Goal: Communication & Community: Answer question/provide support

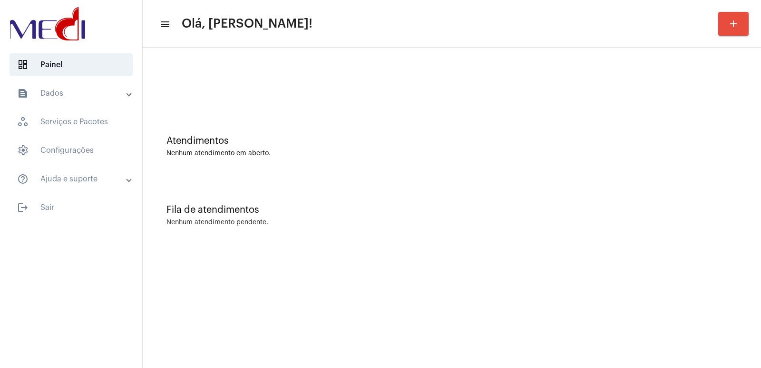
click at [535, 243] on div "Fila de atendimentos Nenhum atendimento pendente." at bounding box center [452, 210] width 609 height 69
click at [528, 239] on div "Fila de atendimentos Nenhum atendimento pendente." at bounding box center [452, 210] width 609 height 69
click at [651, 169] on div "Atendimentos Nenhum atendimento em aberto." at bounding box center [452, 141] width 609 height 69
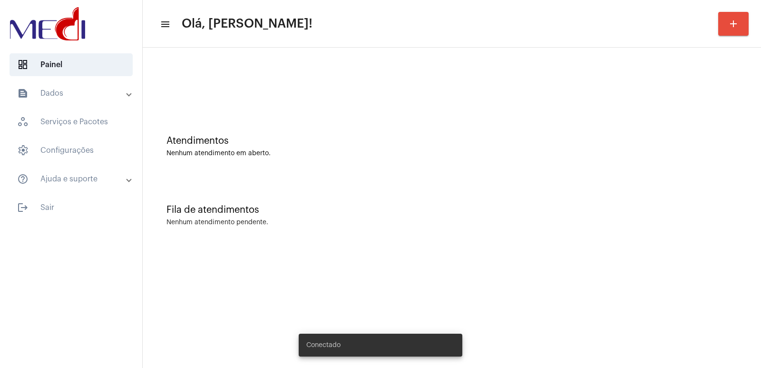
click at [511, 164] on div "Atendimentos Nenhum atendimento em aberto." at bounding box center [452, 141] width 609 height 69
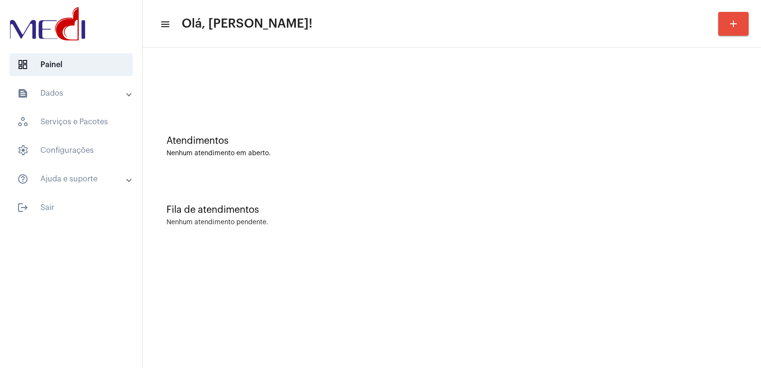
click at [489, 263] on mat-sidenav-content "menu Olá, Vivian! add Atendimentos Nenhum atendimento em aberto. Fila de atendi…" at bounding box center [452, 184] width 619 height 368
click at [613, 198] on div "Fila de atendimentos Nenhum atendimento pendente." at bounding box center [452, 210] width 609 height 69
click at [483, 220] on div "Nenhum atendimento pendente." at bounding box center [452, 222] width 571 height 7
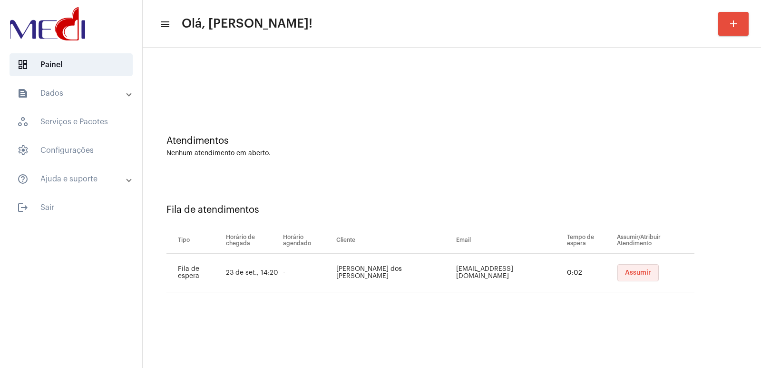
click at [629, 277] on button "Assumir" at bounding box center [638, 272] width 41 height 17
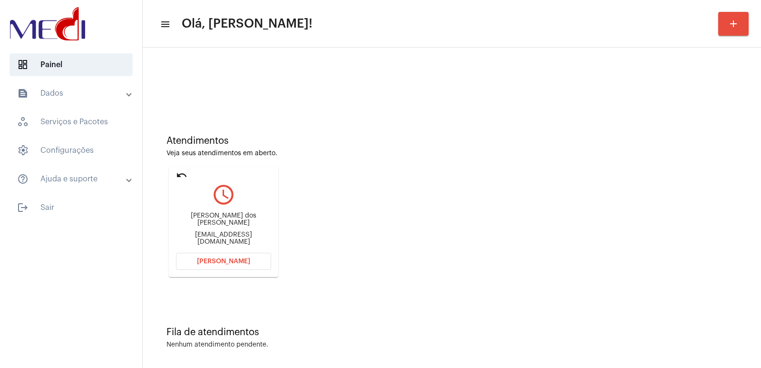
click at [222, 222] on div "Karolyne moraes dos santos" at bounding box center [223, 219] width 95 height 14
copy div "Karolyne moraes dos santos"
click at [226, 262] on span "Abrir Chamada" at bounding box center [223, 261] width 53 height 7
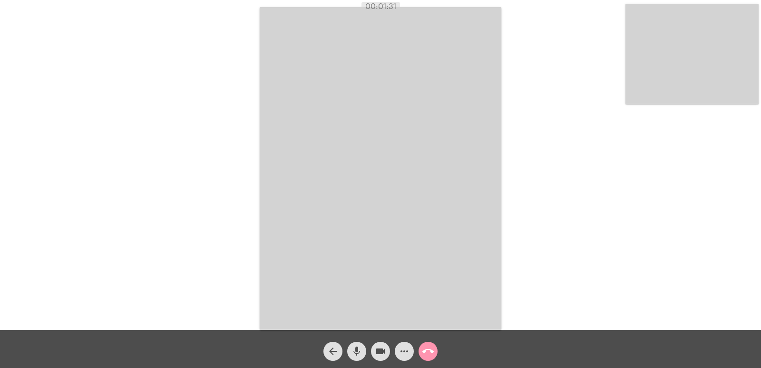
click at [376, 230] on video at bounding box center [381, 168] width 242 height 323
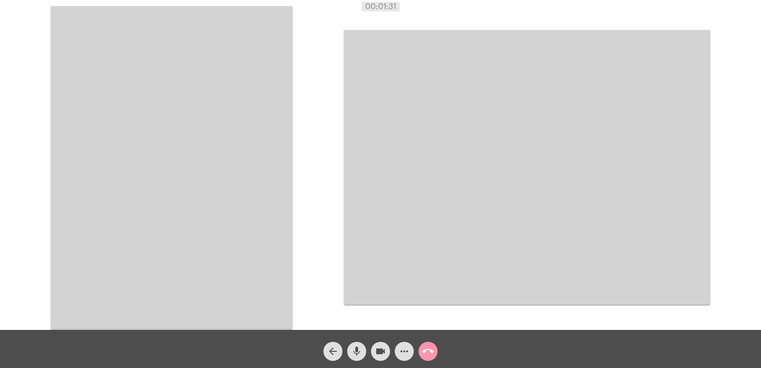
click at [161, 191] on video at bounding box center [172, 167] width 242 height 323
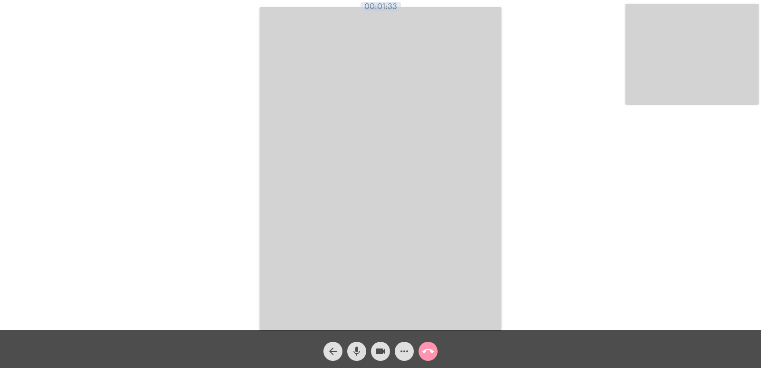
drag, startPoint x: 362, startPoint y: 3, endPoint x: 454, endPoint y: 55, distance: 105.3
click at [434, 12] on app-call "00:01:33 Acessando Câmera e Microfone... arrow_back mic videocam more_horiz cal…" at bounding box center [380, 184] width 761 height 368
click at [429, 221] on video at bounding box center [381, 168] width 242 height 323
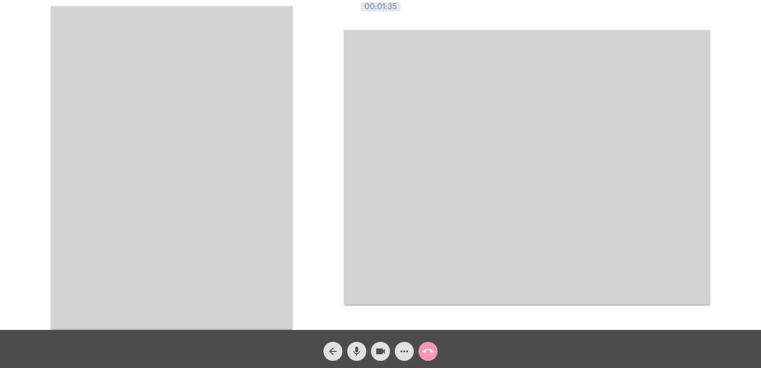
click at [207, 234] on video at bounding box center [172, 167] width 242 height 323
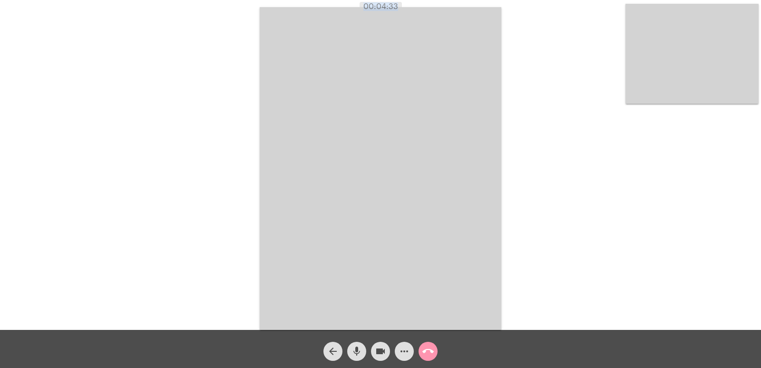
click at [443, 281] on video at bounding box center [381, 168] width 242 height 323
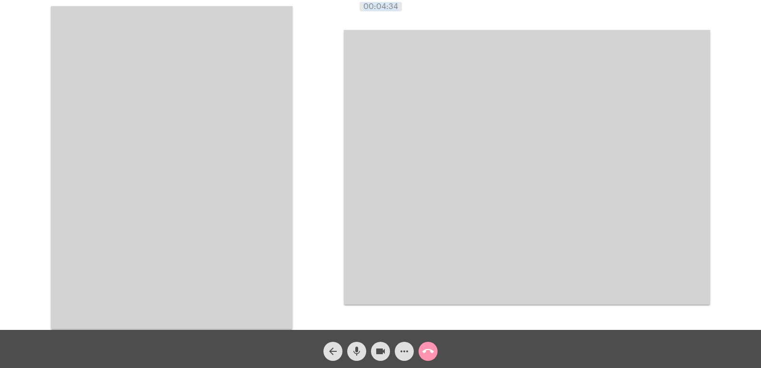
click at [230, 186] on video at bounding box center [172, 167] width 242 height 323
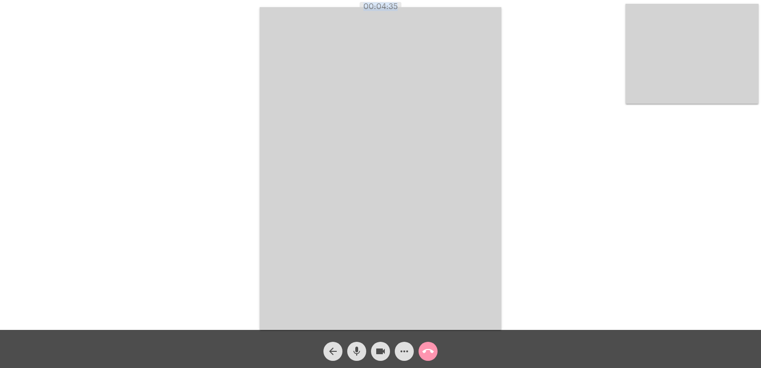
click at [221, 186] on div "Acessando Câmera e Microfone..." at bounding box center [381, 167] width 760 height 330
drag, startPoint x: 318, startPoint y: 6, endPoint x: 521, endPoint y: 158, distance: 253.9
click at [517, 139] on app-call "00:04:39 Acessando Câmera e Microfone... arrow_back mic videocam more_horiz cal…" at bounding box center [380, 184] width 761 height 368
click at [534, 207] on div "Acessando Câmera e Microfone..." at bounding box center [381, 167] width 760 height 330
drag, startPoint x: 147, startPoint y: 198, endPoint x: 662, endPoint y: 176, distance: 515.9
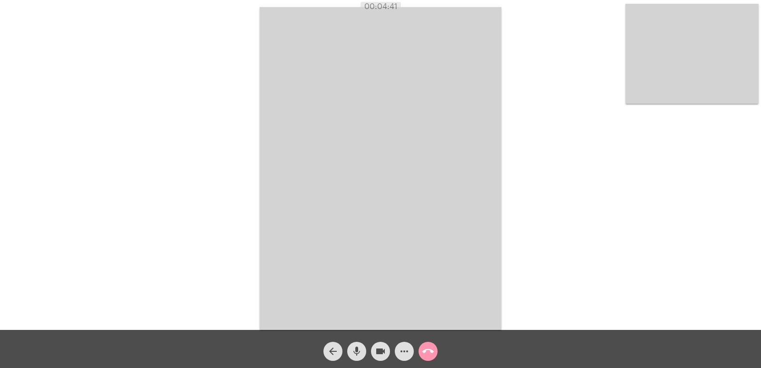
click at [662, 176] on div "Acessando Câmera e Microfone..." at bounding box center [381, 167] width 760 height 330
drag, startPoint x: 365, startPoint y: 9, endPoint x: 410, endPoint y: 9, distance: 45.7
click at [410, 9] on div "00:04:46" at bounding box center [380, 6] width 761 height 9
click at [539, 140] on div "Acessando Câmera e Microfone..." at bounding box center [381, 167] width 760 height 330
click at [436, 346] on button "call_end" at bounding box center [428, 351] width 19 height 19
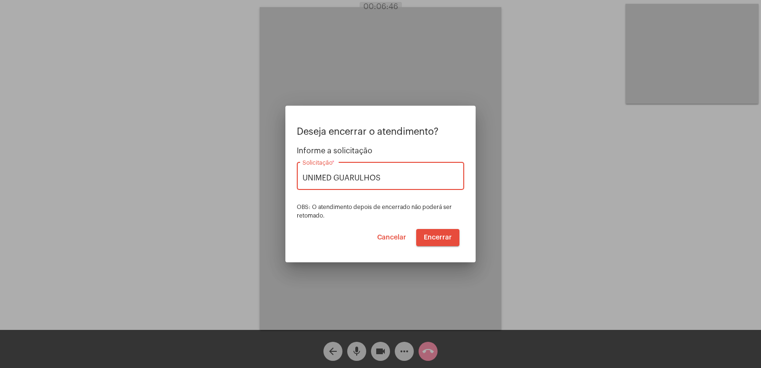
type input "UNIMED GUARULHOS"
click at [438, 242] on button "Encerrar" at bounding box center [437, 237] width 43 height 17
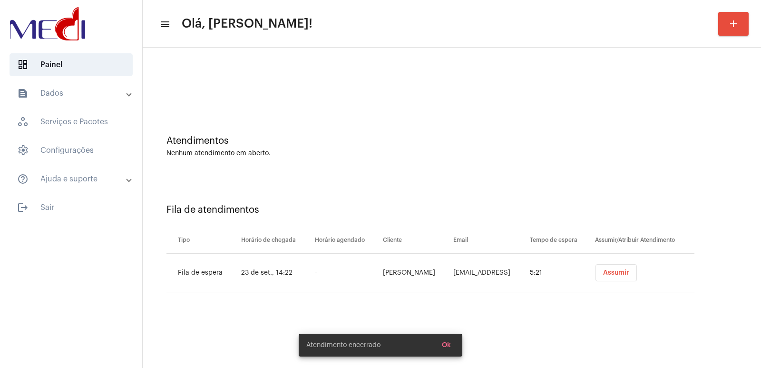
click at [603, 267] on button "Assumir" at bounding box center [616, 272] width 41 height 17
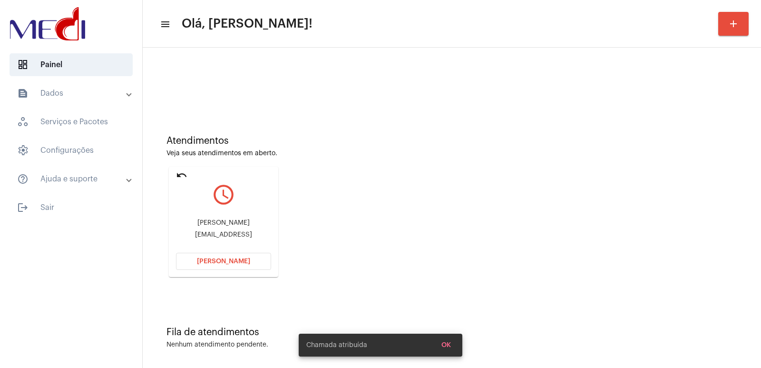
click at [217, 238] on div "andre.vitor.silva03@gmail" at bounding box center [223, 234] width 95 height 7
copy mat-card-content "andre.vitor.silva03@gmail Abrir Chamada"
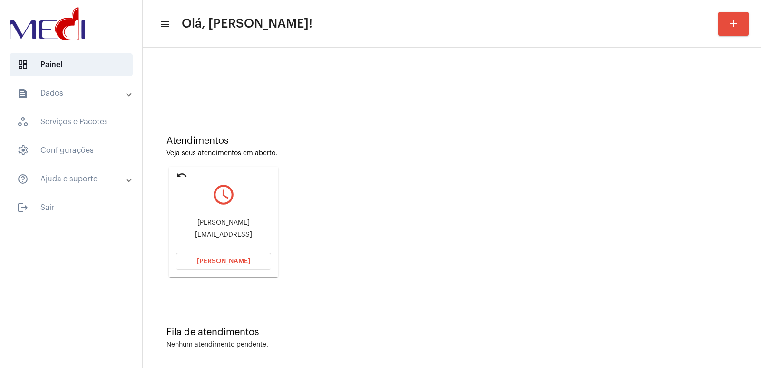
click at [227, 272] on mat-card "undo query_builder André Vitor andre.vitor.silva03@gmail Abrir Chamada" at bounding box center [223, 222] width 109 height 110
click at [227, 256] on button "Abrir Chamada" at bounding box center [223, 261] width 95 height 17
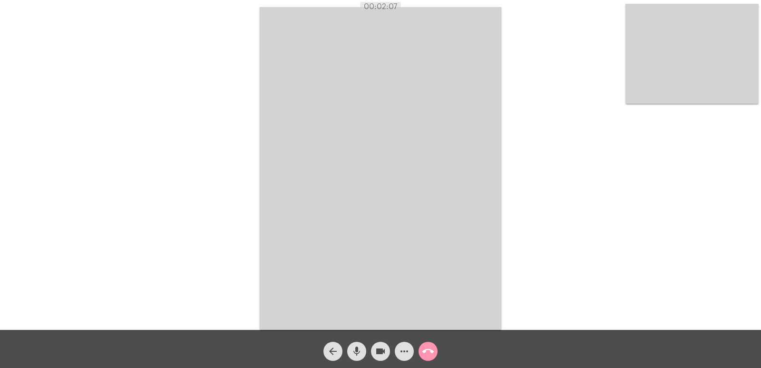
click at [424, 349] on mat-icon "call_end" at bounding box center [428, 351] width 11 height 11
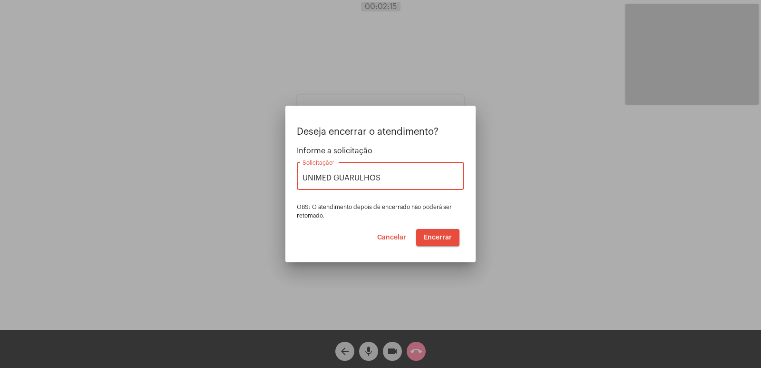
type input "UNIMED GUARULHOS"
click at [441, 230] on button "Encerrar" at bounding box center [437, 237] width 43 height 17
click at [443, 237] on span "Encerrar" at bounding box center [438, 237] width 28 height 7
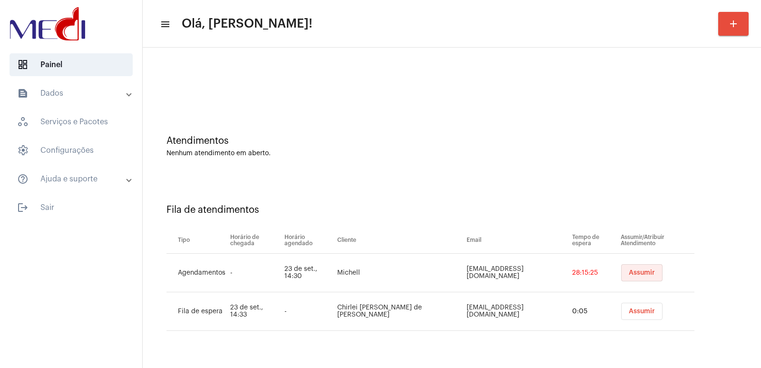
click at [639, 268] on button "Assumir" at bounding box center [642, 272] width 41 height 17
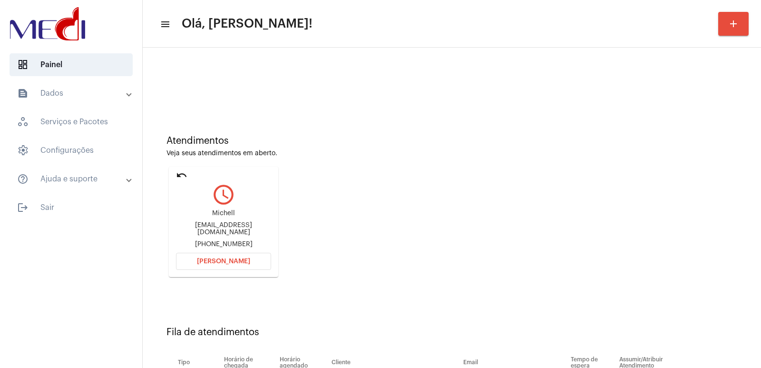
click at [222, 217] on div "Michell" at bounding box center [223, 213] width 95 height 7
copy div "Michell"
click at [231, 261] on span "Abrir Chamada" at bounding box center [223, 261] width 53 height 7
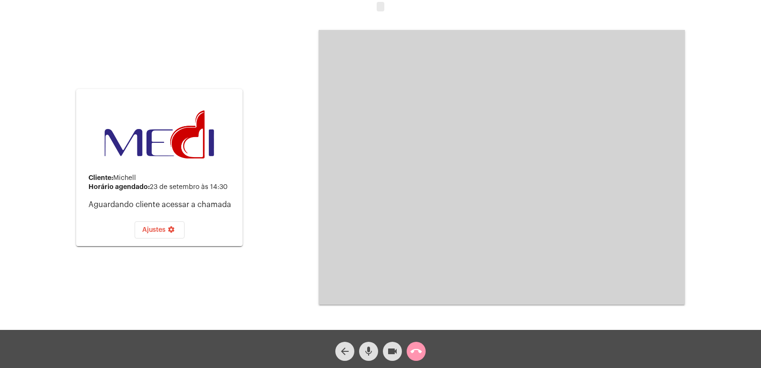
click at [425, 349] on button "call_end" at bounding box center [416, 351] width 19 height 19
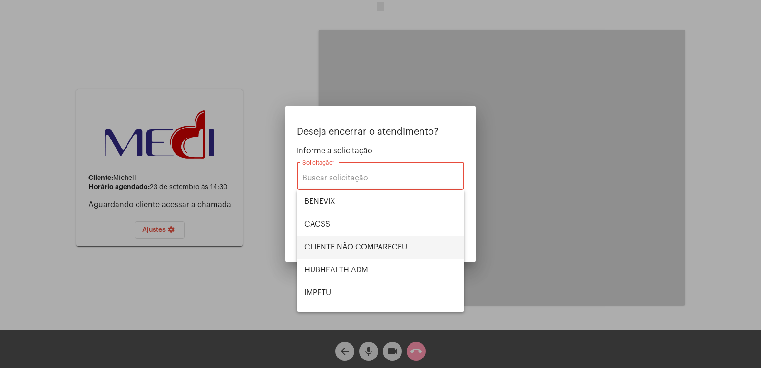
click at [340, 251] on span "CLIENTE NÃO COMPARECEU" at bounding box center [381, 247] width 152 height 23
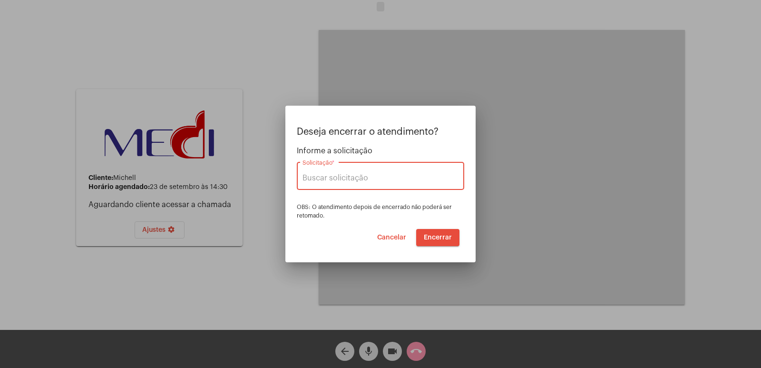
type input "CLIENTE NÃO COMPARECEU"
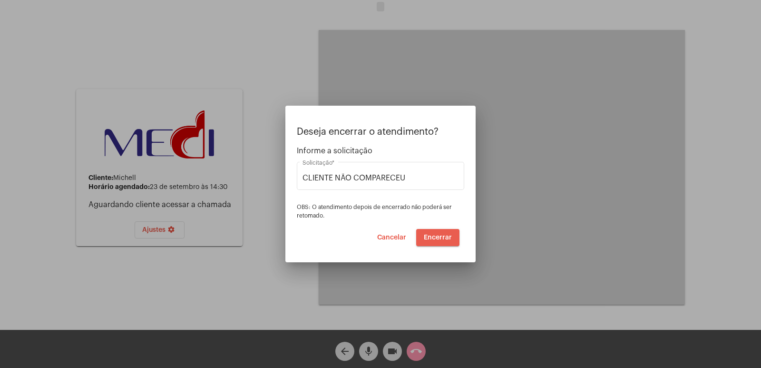
click at [435, 243] on button "Encerrar" at bounding box center [437, 237] width 43 height 17
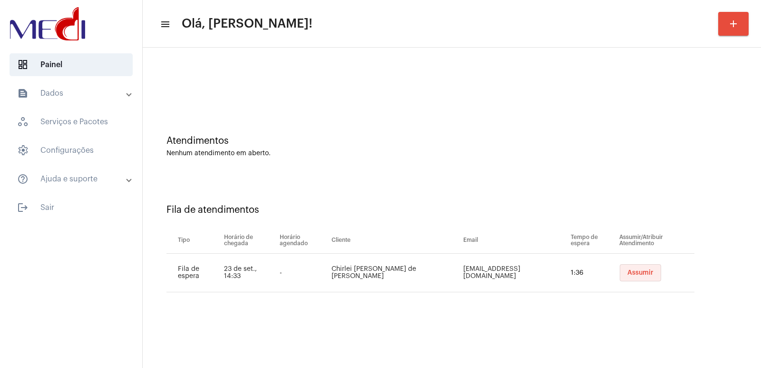
click at [628, 275] on span "Assumir" at bounding box center [641, 272] width 26 height 7
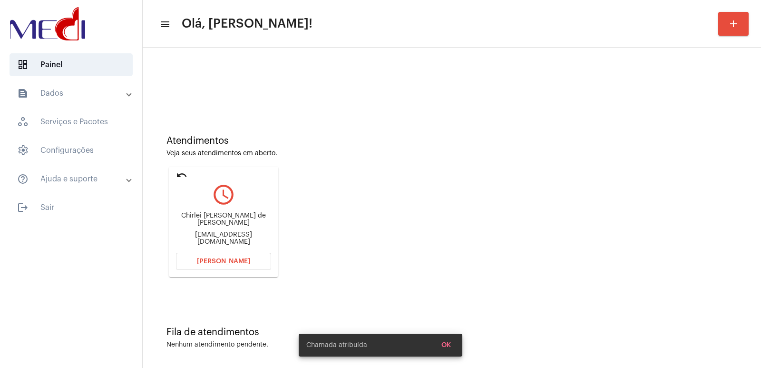
click at [220, 215] on div "Chirlei ferreira de Almeida Sanches chirleifasanches@gmail.com" at bounding box center [223, 228] width 95 height 43
copy div "Chirlei ferreira de Almeida Sanches"
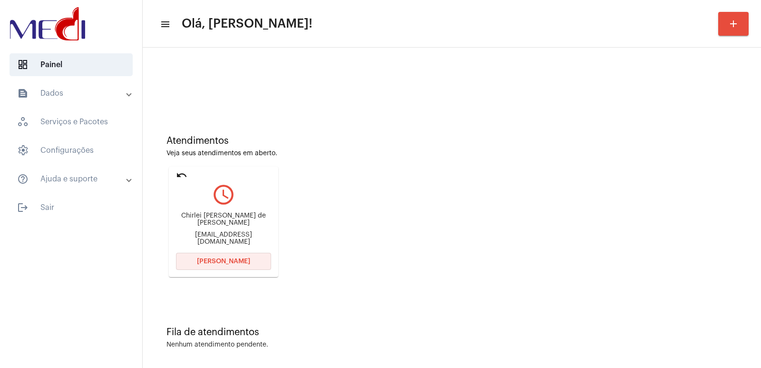
click at [202, 259] on span "Abrir Chamada" at bounding box center [223, 261] width 53 height 7
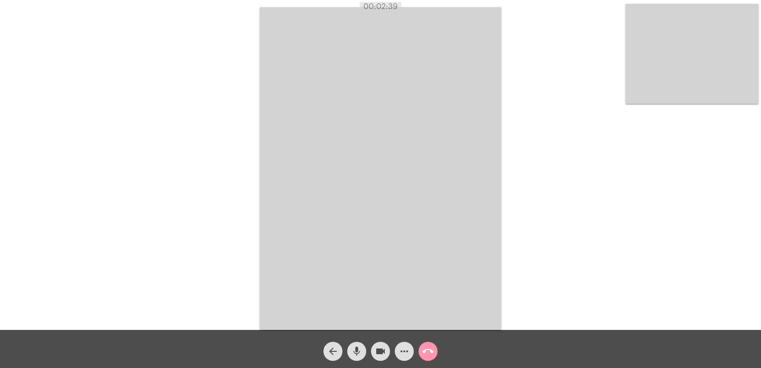
click at [686, 75] on video at bounding box center [692, 54] width 133 height 100
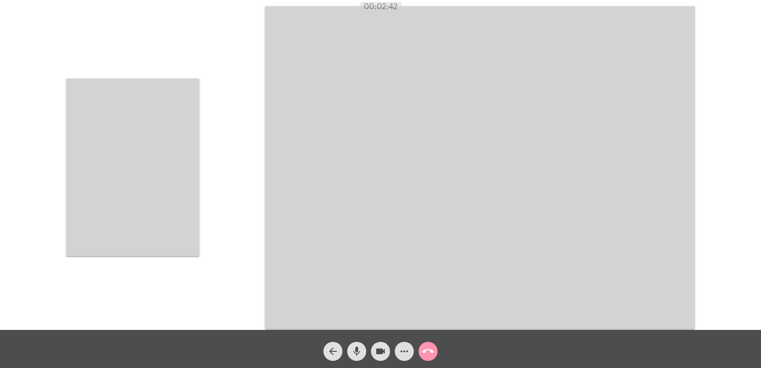
click at [114, 164] on video at bounding box center [132, 168] width 133 height 178
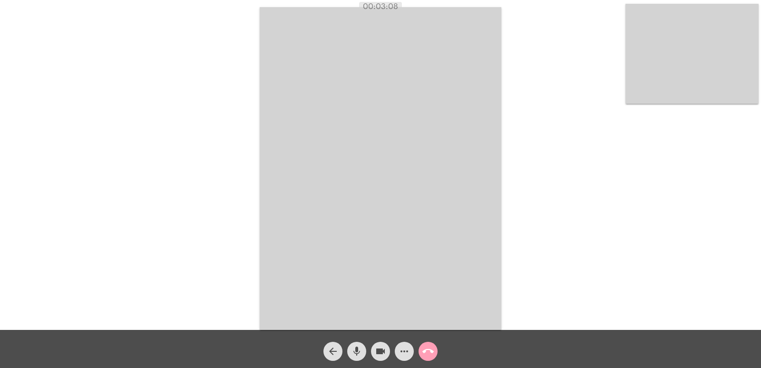
click at [424, 356] on mat-icon "call_end" at bounding box center [428, 351] width 11 height 11
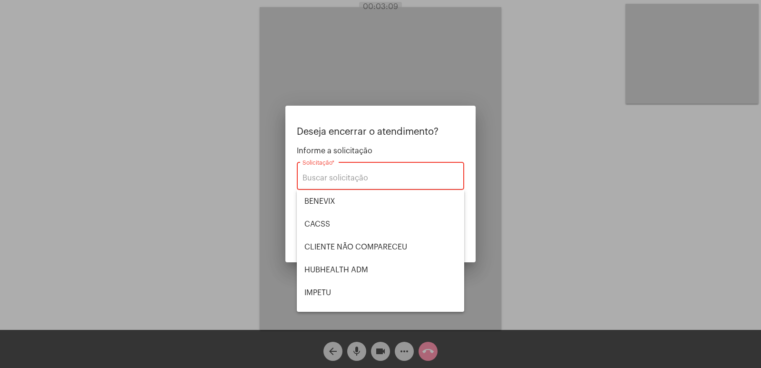
click at [352, 173] on div "Solicitação *" at bounding box center [381, 175] width 156 height 30
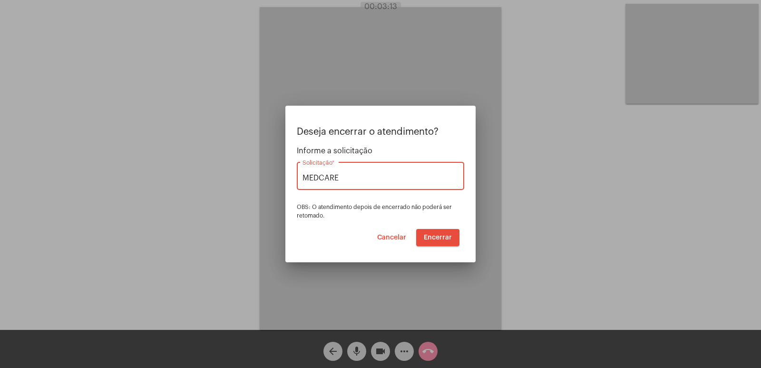
type input "MEDCARE"
click at [444, 243] on button "Encerrar" at bounding box center [437, 237] width 43 height 17
click at [443, 241] on button "Encerrar" at bounding box center [437, 237] width 43 height 17
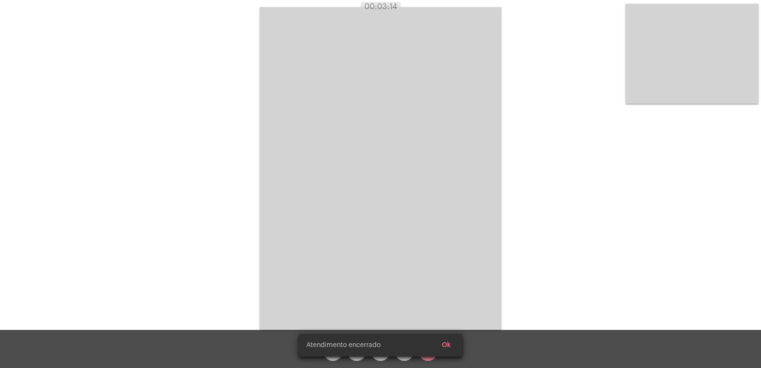
click at [443, 241] on video at bounding box center [381, 168] width 242 height 323
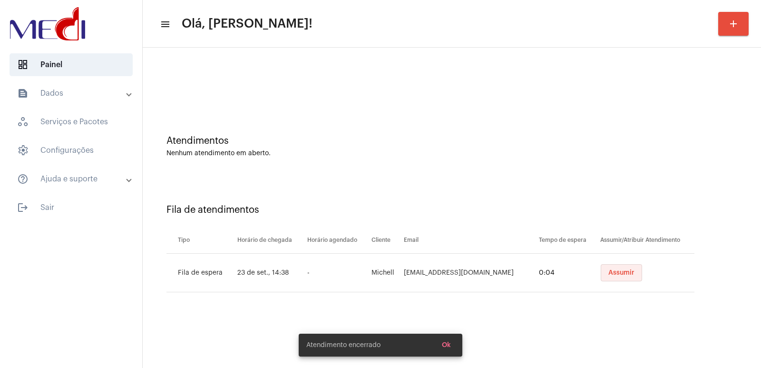
click at [625, 273] on span "Assumir" at bounding box center [622, 272] width 26 height 7
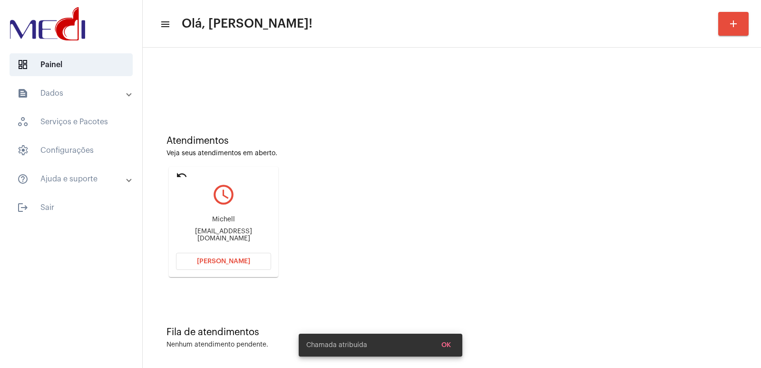
click at [210, 229] on div "Michell Michell_sombrio@hotmail.com" at bounding box center [223, 228] width 95 height 43
click at [217, 211] on div "Michell Michell_sombrio@hotmail.com" at bounding box center [223, 228] width 95 height 43
click at [218, 218] on div "Michell Michell_sombrio@hotmail.com" at bounding box center [223, 228] width 95 height 43
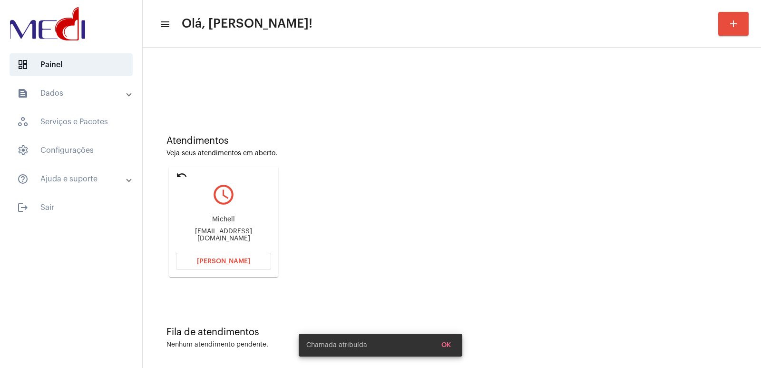
click at [218, 218] on div "Michell Michell_sombrio@hotmail.com" at bounding box center [223, 228] width 95 height 43
click at [218, 219] on div "Michell Michell_sombrio@hotmail.com" at bounding box center [223, 228] width 95 height 43
copy div "Michell"
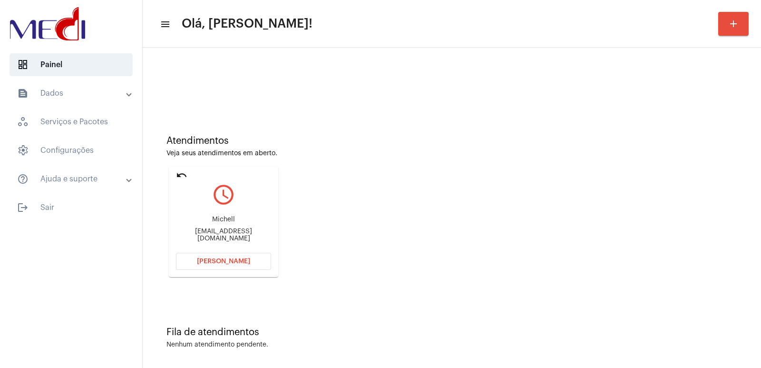
click at [266, 265] on button "Abrir Chamada" at bounding box center [223, 261] width 95 height 17
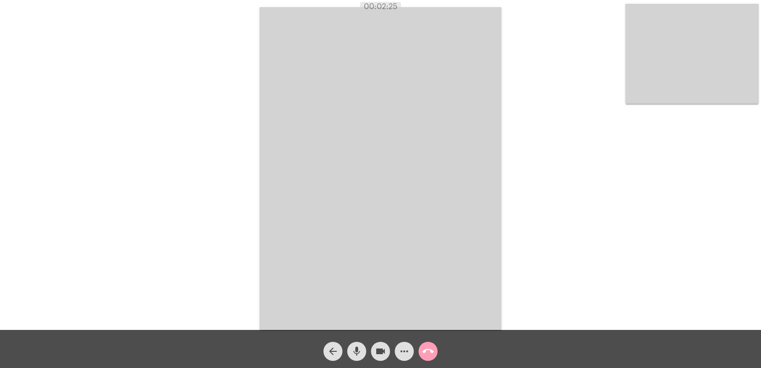
click at [426, 350] on mat-icon "call_end" at bounding box center [428, 351] width 11 height 11
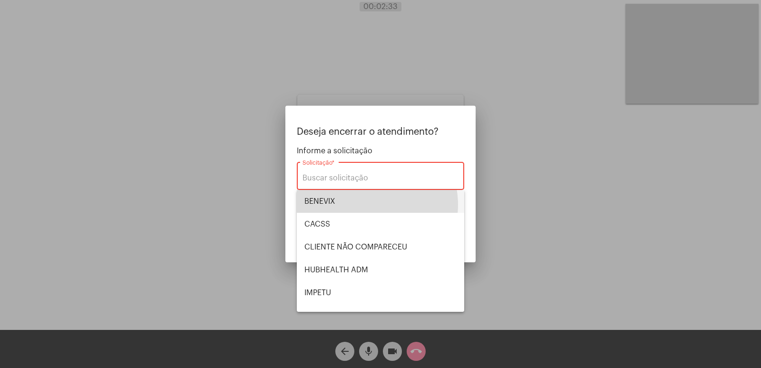
click at [367, 205] on span "BENEVIX" at bounding box center [381, 201] width 152 height 23
type input "BENEVIX"
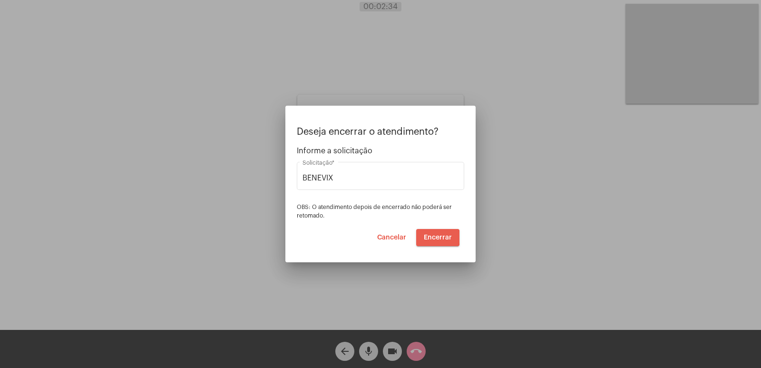
click at [433, 237] on span "Encerrar" at bounding box center [438, 237] width 28 height 7
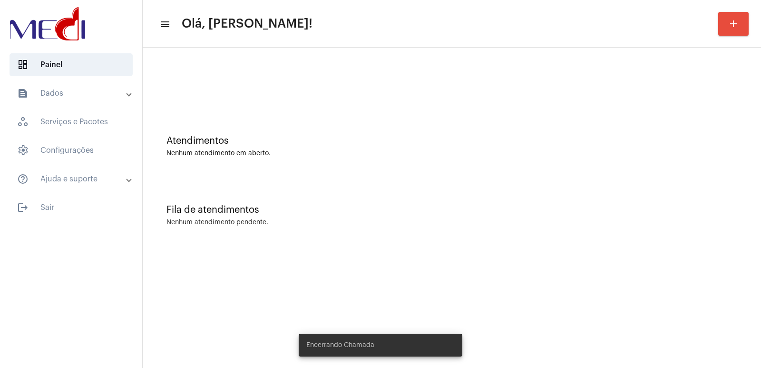
click at [68, 89] on mat-panel-title "text_snippet_outlined Dados" at bounding box center [72, 93] width 110 height 11
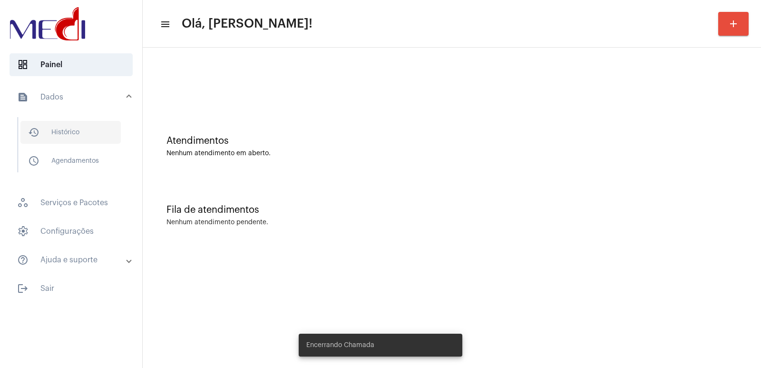
click at [70, 129] on span "history_outlined Histórico" at bounding box center [70, 132] width 100 height 23
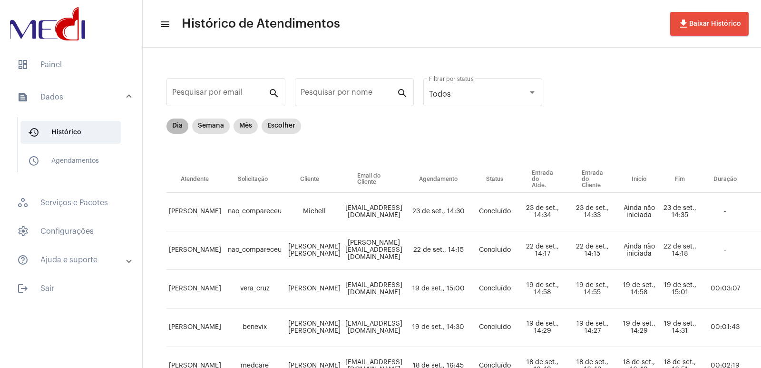
click at [175, 122] on mat-chip "Dia" at bounding box center [178, 126] width 22 height 15
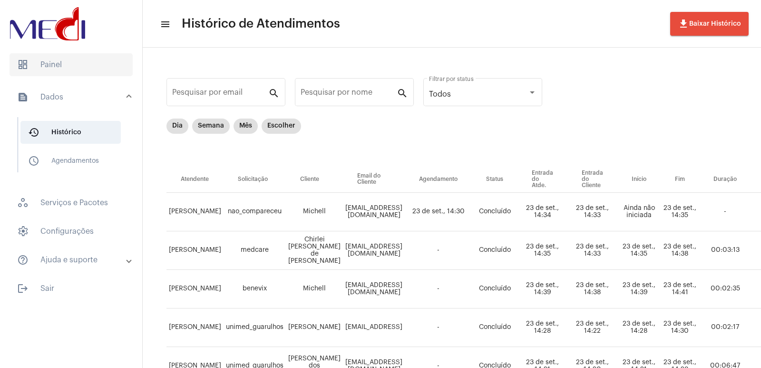
click at [34, 72] on span "dashboard Painel" at bounding box center [71, 64] width 123 height 23
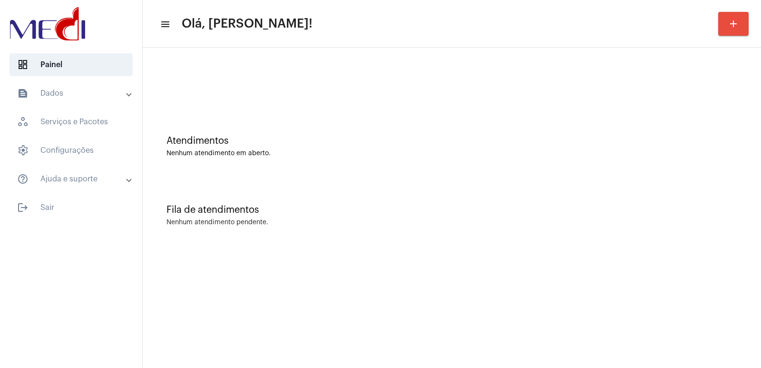
click at [616, 247] on div "Atendimentos Nenhum atendimento em aberto. Fila de atendimentos Nenhum atendime…" at bounding box center [452, 149] width 619 height 202
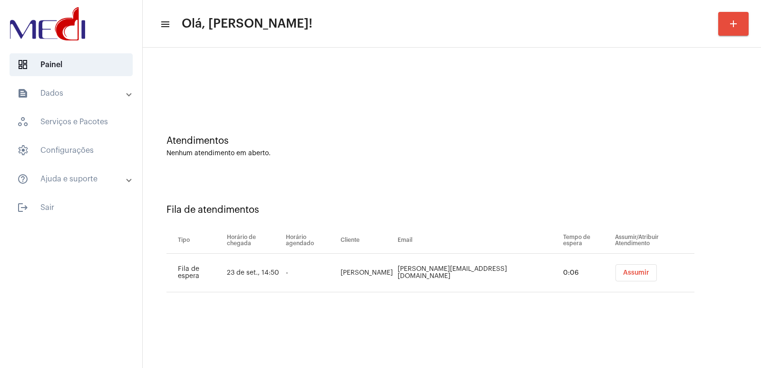
click at [616, 268] on button "Assumir" at bounding box center [636, 272] width 41 height 17
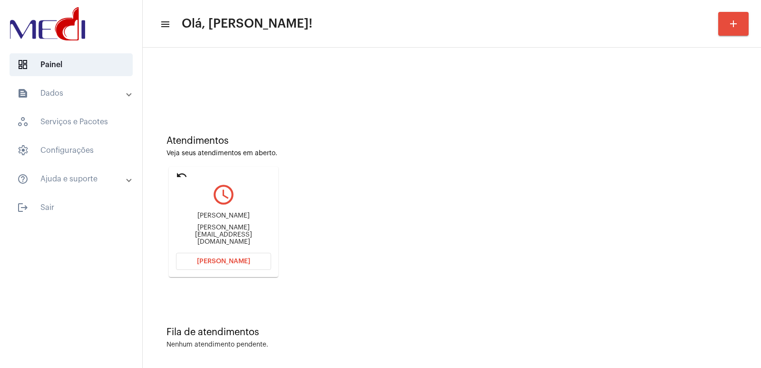
click at [224, 219] on div "Evelyn Maia" at bounding box center [223, 215] width 95 height 7
copy div "Evelyn Maia"
click at [240, 258] on span "Abrir Chamada" at bounding box center [223, 261] width 53 height 7
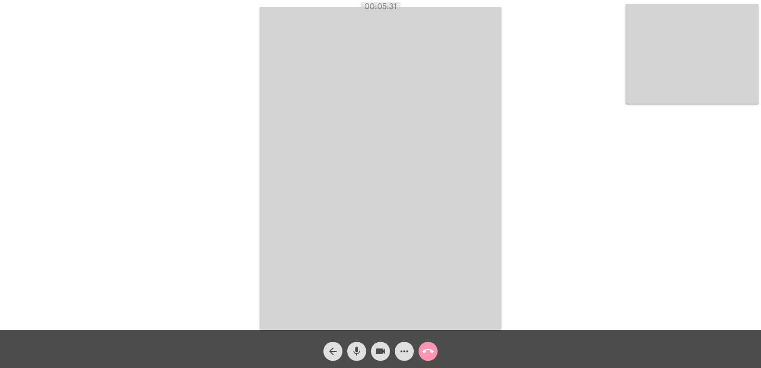
click at [479, 244] on video at bounding box center [381, 168] width 242 height 323
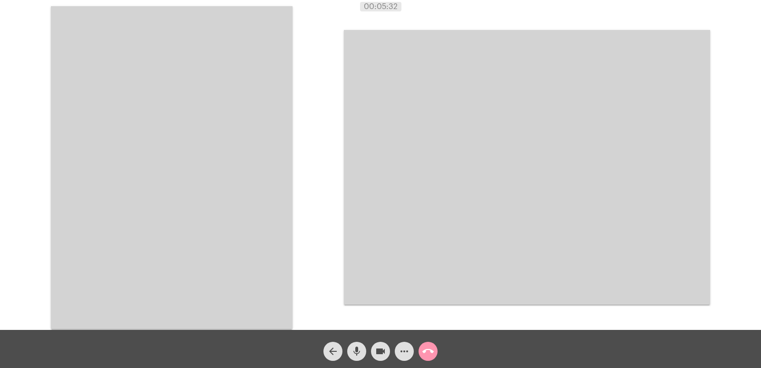
click at [241, 188] on video at bounding box center [172, 167] width 242 height 323
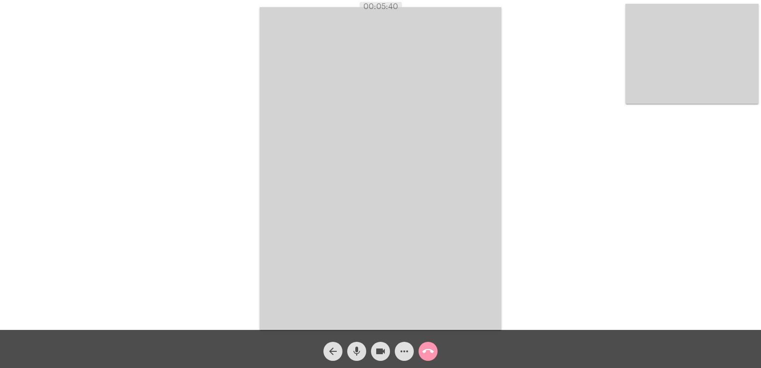
click at [430, 351] on mat-icon "call_end" at bounding box center [428, 351] width 11 height 11
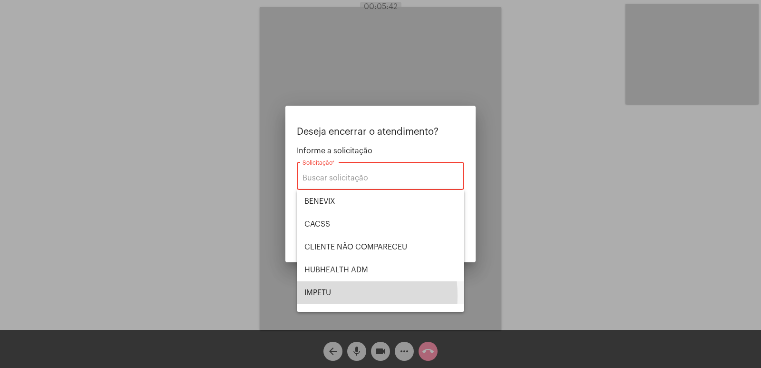
click at [313, 296] on span "IMPETU" at bounding box center [381, 292] width 152 height 23
type input "IMPETU"
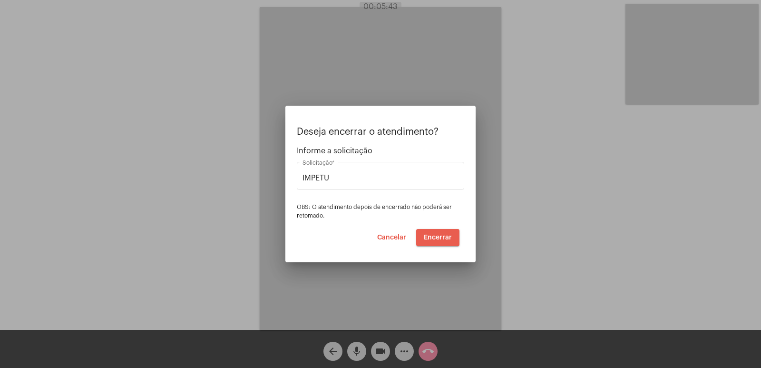
click at [450, 237] on span "Encerrar" at bounding box center [438, 237] width 28 height 7
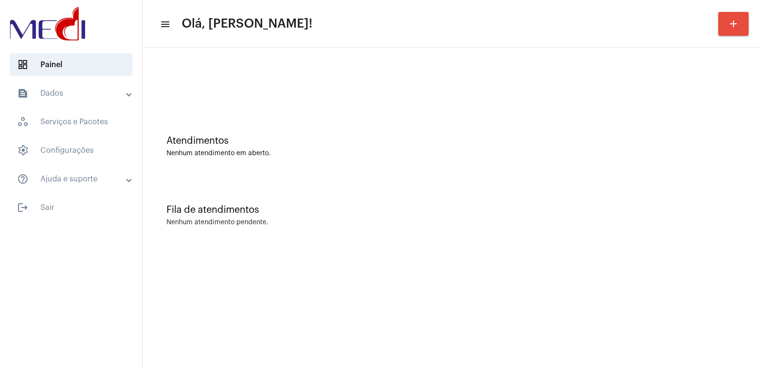
drag, startPoint x: 695, startPoint y: 175, endPoint x: 411, endPoint y: 8, distance: 329.6
click at [684, 166] on div "Atendimentos Nenhum atendimento em aberto." at bounding box center [452, 141] width 609 height 69
click at [542, 246] on div "Atendimentos Nenhum atendimento em aberto. Fila de atendimentos Nenhum atendime…" at bounding box center [452, 149] width 619 height 202
drag, startPoint x: 717, startPoint y: 0, endPoint x: 611, endPoint y: 59, distance: 121.0
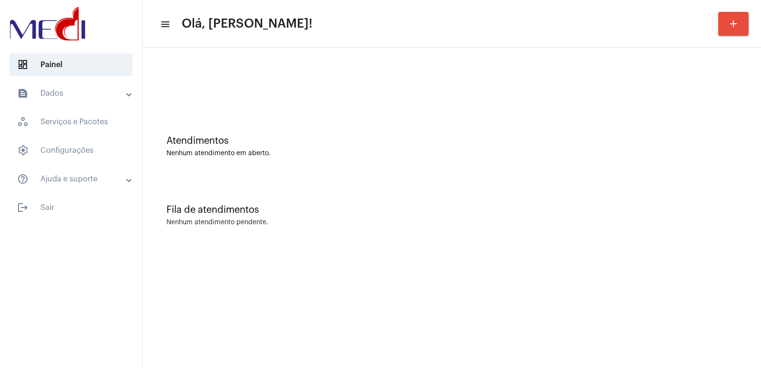
click at [552, 79] on div at bounding box center [452, 79] width 609 height 55
click at [603, 201] on div "Fila de atendimentos Nenhum atendimento pendente." at bounding box center [452, 210] width 609 height 69
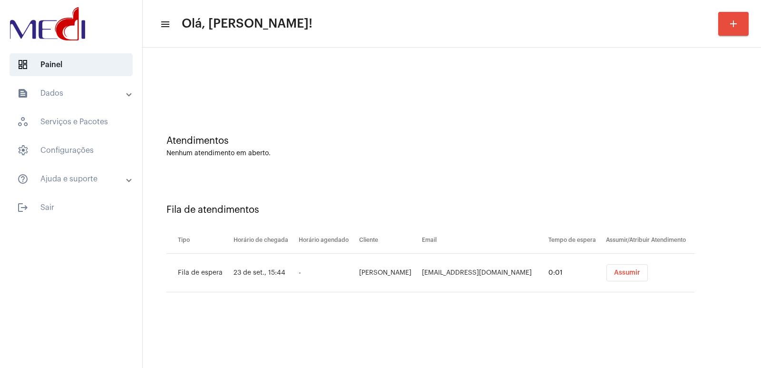
click at [619, 286] on td "Assumir" at bounding box center [649, 273] width 91 height 39
click at [618, 272] on span "Assumir" at bounding box center [627, 272] width 26 height 7
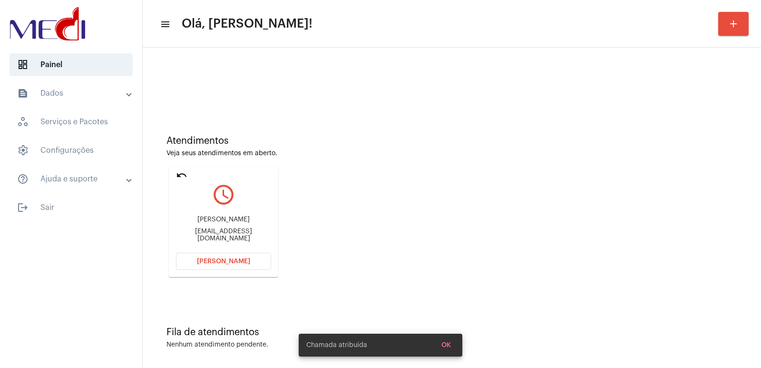
click at [553, 229] on div "Atendimentos Veja seus atendimentos em aberto. undo query_builder Bruna Moreira…" at bounding box center [452, 202] width 609 height 191
click at [200, 233] on div "brunamoresi@gmail.com" at bounding box center [223, 235] width 95 height 14
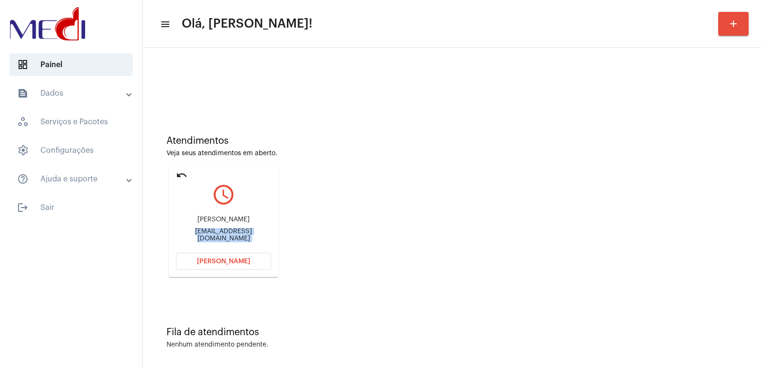
copy mat-card-content "brunamoresi@gmail.com Abrir Chamada"
click at [237, 264] on span "Abrir Chamada" at bounding box center [223, 261] width 53 height 7
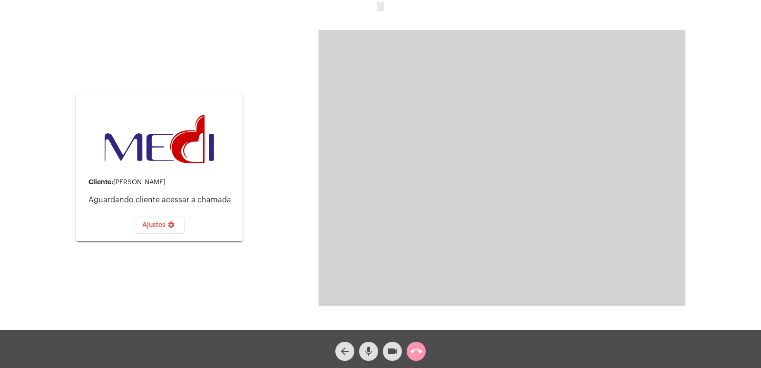
click at [318, 195] on div "Cliente: Bruna Moreira Aguardando cliente acessar a chamada Ajustes settings Ac…" at bounding box center [381, 166] width 760 height 330
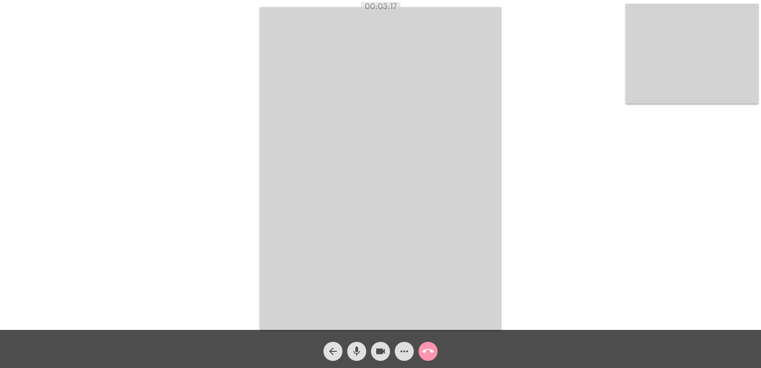
click at [300, 186] on video at bounding box center [381, 168] width 242 height 323
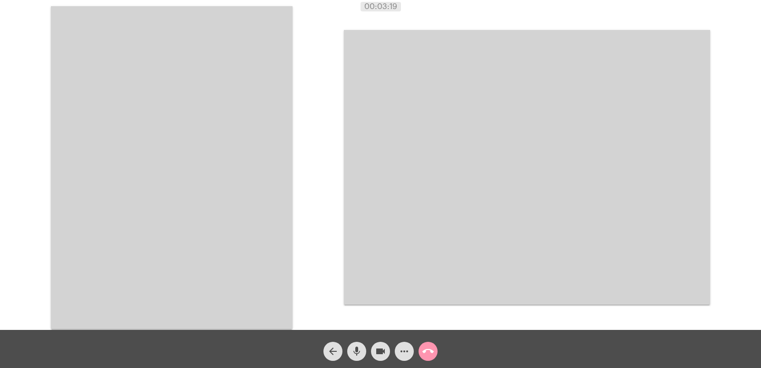
click at [429, 351] on mat-icon "call_end" at bounding box center [428, 351] width 11 height 11
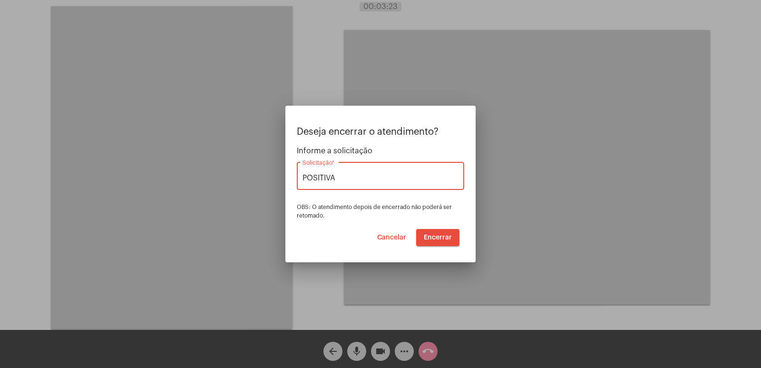
type input "POSITIVA"
click at [451, 235] on span "Encerrar" at bounding box center [438, 237] width 28 height 7
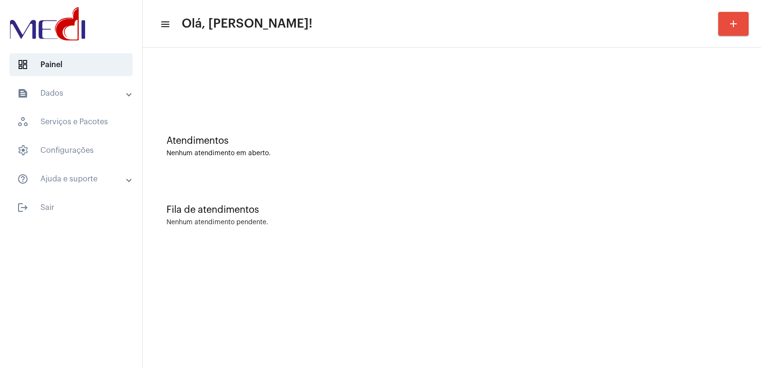
click at [322, 156] on div "Nenhum atendimento em aberto." at bounding box center [452, 153] width 571 height 7
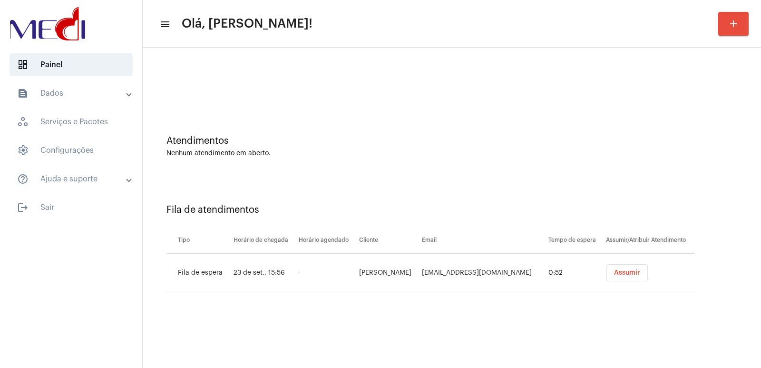
drag, startPoint x: 501, startPoint y: 151, endPoint x: 471, endPoint y: 161, distance: 32.1
click at [501, 150] on div "Nenhum atendimento em aberto." at bounding box center [452, 153] width 571 height 7
click at [372, 269] on td "Lilian Barrozo" at bounding box center [388, 273] width 63 height 39
click at [372, 268] on td "Lilian Barrozo" at bounding box center [388, 273] width 63 height 39
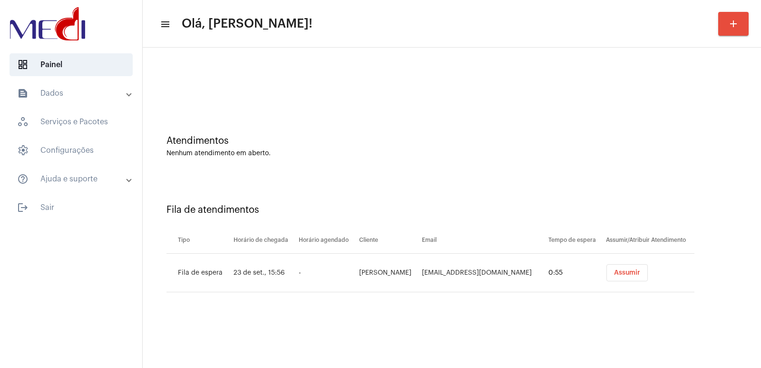
copy td "Lilian Barrozo"
click at [612, 266] on button "Assumir" at bounding box center [627, 272] width 41 height 17
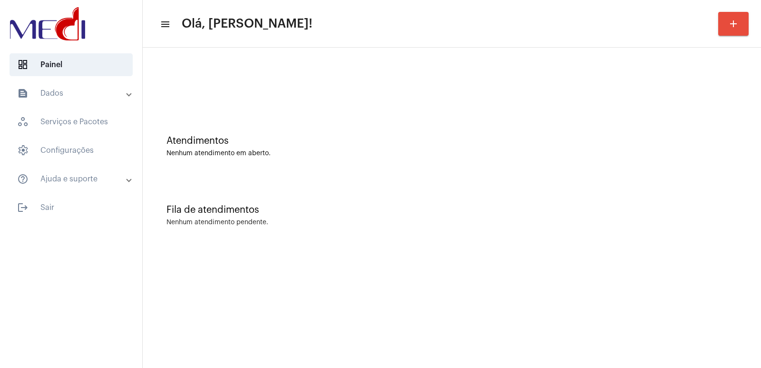
click at [521, 208] on div "Fila de atendimentos" at bounding box center [452, 210] width 571 height 10
click at [479, 344] on mat-sidenav-content "menu Olá, [PERSON_NAME]! add Atendimentos Nenhum atendimento em aberto. Fila de…" at bounding box center [452, 184] width 619 height 368
click at [543, 267] on mat-sidenav-content "menu Olá, [PERSON_NAME]! add Atendimentos Nenhum atendimento em aberto. Fila de…" at bounding box center [452, 184] width 619 height 368
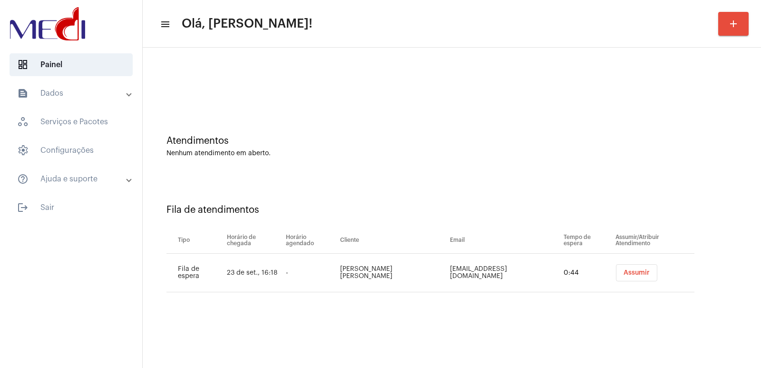
click at [541, 212] on div "Fila de atendimentos" at bounding box center [452, 210] width 571 height 10
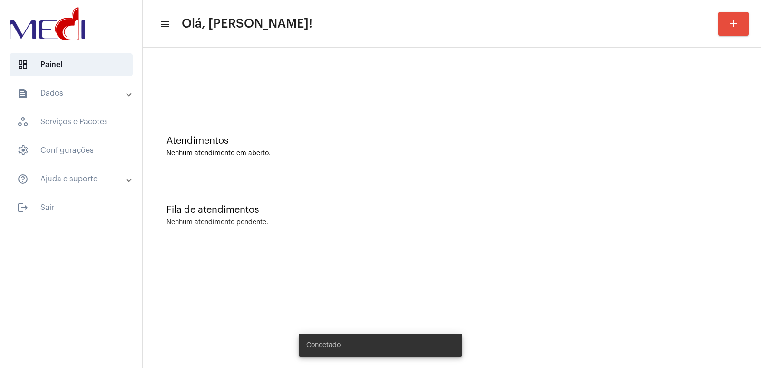
click at [353, 268] on mat-sidenav-content "menu Olá, [PERSON_NAME]! add Atendimentos Nenhum atendimento em aberto. Fila de…" at bounding box center [452, 184] width 619 height 368
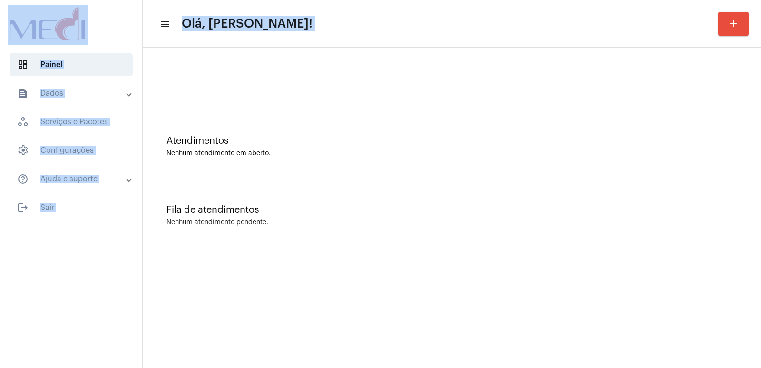
drag, startPoint x: 0, startPoint y: 8, endPoint x: 406, endPoint y: 277, distance: 487.6
click at [406, 277] on mat-sidenav-container "dashboard Painel text_snippet_outlined Dados history_outlined Histórico schedul…" at bounding box center [380, 184] width 761 height 368
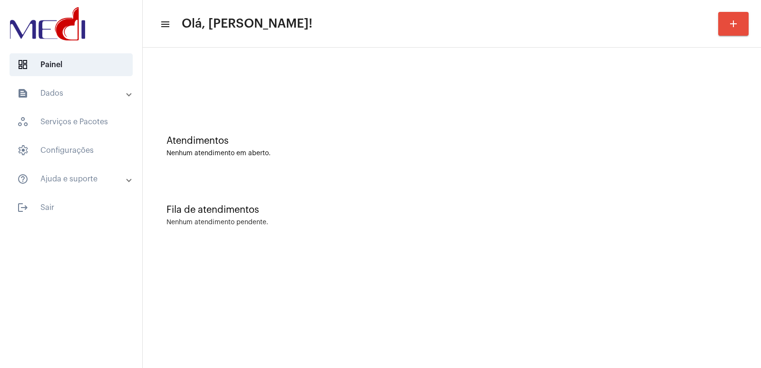
click at [516, 257] on mat-sidenav-content "menu Olá, Vivian! add Atendimentos Nenhum atendimento em aberto. Fila de atendi…" at bounding box center [452, 184] width 619 height 368
click at [565, 148] on div "Atendimentos Nenhum atendimento em aberto." at bounding box center [452, 146] width 571 height 21
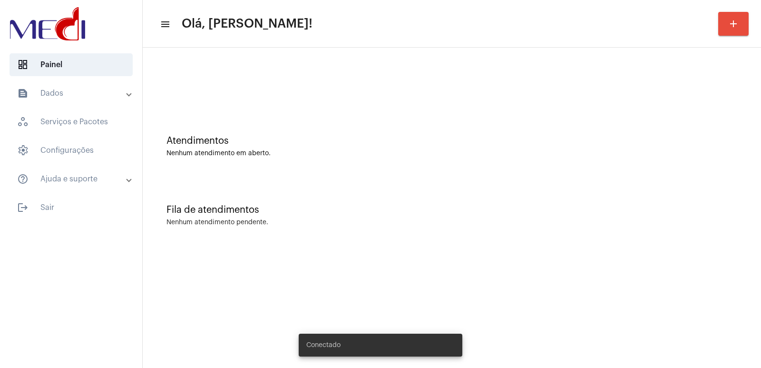
drag, startPoint x: 198, startPoint y: 235, endPoint x: 229, endPoint y: 307, distance: 78.7
click at [214, 270] on mat-sidenav-content "menu Olá, [PERSON_NAME]! add Atendimentos Nenhum atendimento em aberto. Fila de…" at bounding box center [452, 184] width 619 height 368
click at [678, 244] on div "Fila de atendimentos Nenhum atendimento pendente." at bounding box center [452, 210] width 609 height 69
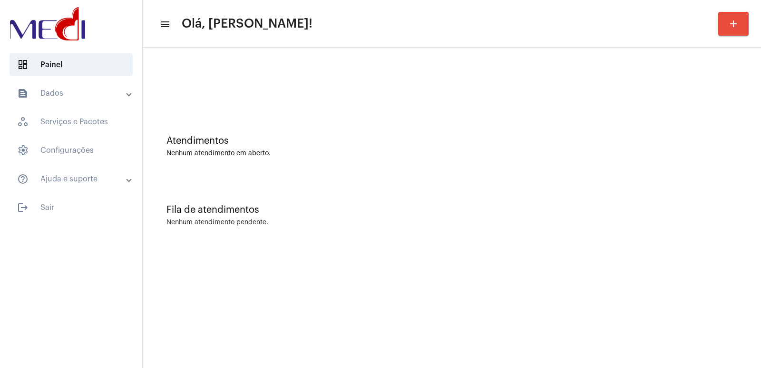
click at [265, 202] on div "Fila de atendimentos Nenhum atendimento pendente." at bounding box center [452, 210] width 609 height 69
click at [474, 168] on div "Atendimentos Nenhum atendimento em aberto." at bounding box center [452, 141] width 609 height 69
click at [643, 236] on div "Fila de atendimentos Nenhum atendimento pendente." at bounding box center [452, 210] width 609 height 69
click at [497, 268] on mat-sidenav-content "menu Olá, Vivian! add Atendimentos Nenhum atendimento em aberto. Fila de atendi…" at bounding box center [452, 184] width 619 height 368
click at [609, 176] on div "Atendimentos Nenhum atendimento em aberto." at bounding box center [452, 141] width 609 height 69
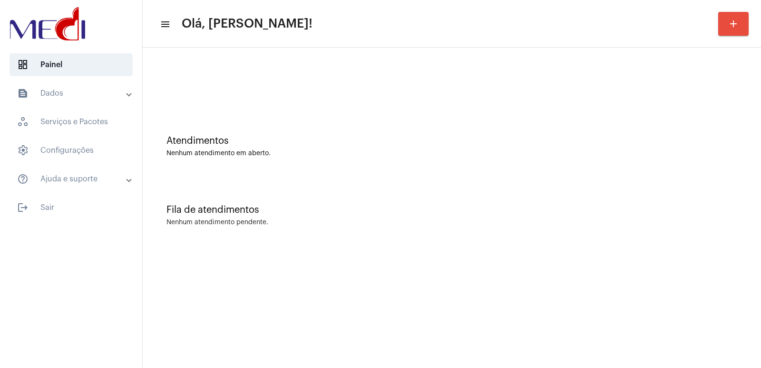
click at [610, 167] on div "Atendimentos Nenhum atendimento em aberto." at bounding box center [452, 141] width 609 height 69
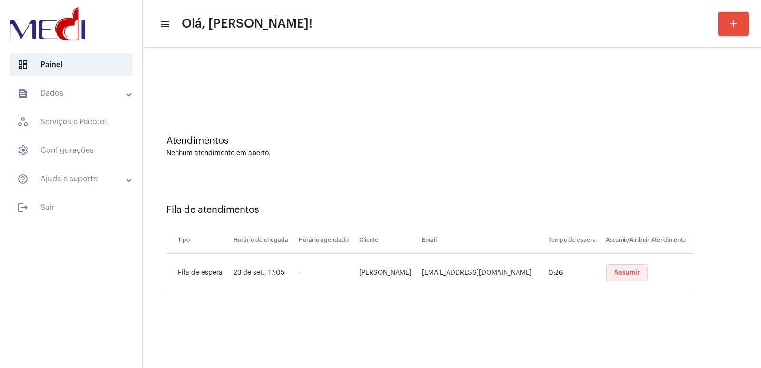
click at [632, 278] on button "Assumir" at bounding box center [627, 272] width 41 height 17
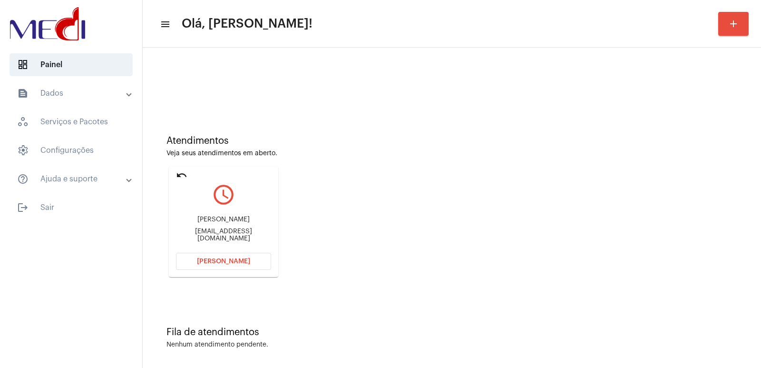
click at [194, 216] on div "Clediane Viana Gonçalves viana1980cled@gmail.com" at bounding box center [223, 228] width 95 height 43
copy div "Clediane Viana Gonçalves"
click at [214, 230] on div "Clediane Viana Gonçalves viana1980cled@gmail.com" at bounding box center [223, 228] width 95 height 43
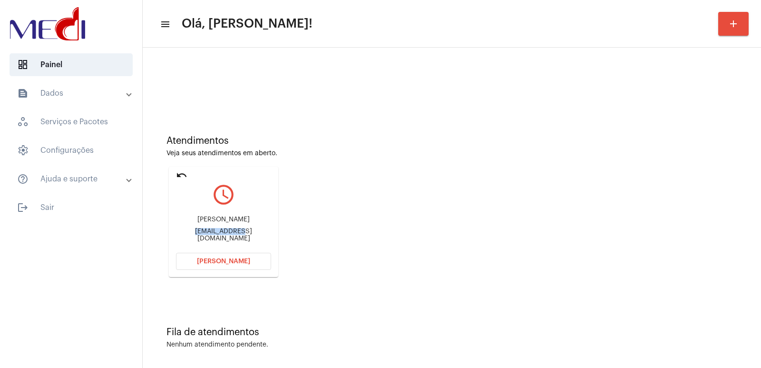
click at [214, 230] on div "Clediane Viana Gonçalves viana1980cled@gmail.com" at bounding box center [223, 228] width 95 height 43
copy mat-card-content "viana1980cled@gmail.com Abrir Chamada"
click at [199, 218] on div "Clediane Viana Gonçalves viana1980cled@gmail.com" at bounding box center [223, 228] width 95 height 43
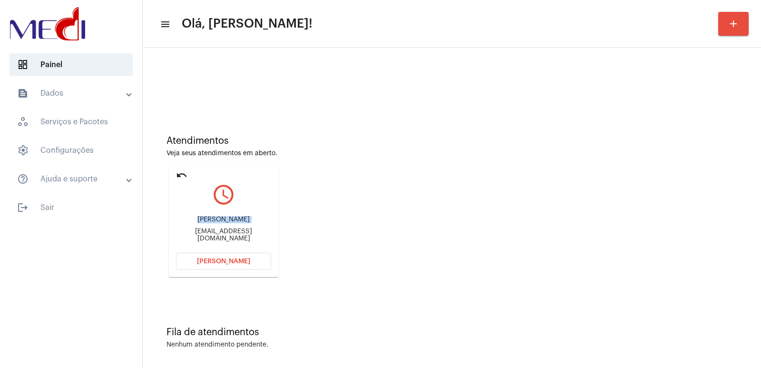
click at [199, 218] on div "Clediane Viana Gonçalves viana1980cled@gmail.com" at bounding box center [223, 228] width 95 height 43
copy div "Clediane Viana Gonçalves"
click at [216, 255] on button "Abrir Chamada" at bounding box center [223, 261] width 95 height 17
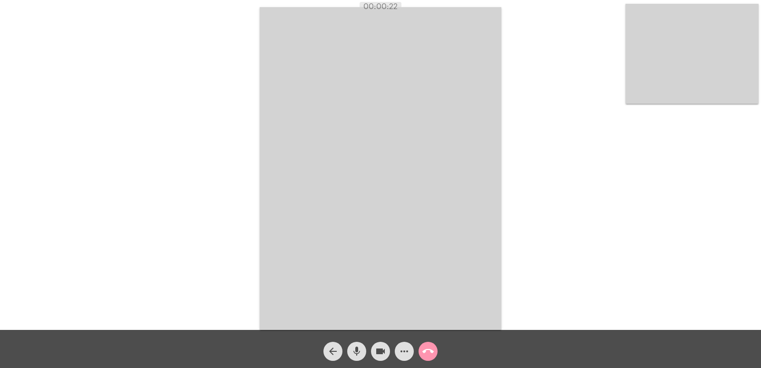
click at [193, 115] on div "Acessando Câmera e Microfone..." at bounding box center [381, 167] width 760 height 330
drag, startPoint x: 362, startPoint y: 358, endPoint x: 369, endPoint y: 355, distance: 7.7
click at [361, 358] on span "mic" at bounding box center [356, 351] width 11 height 19
click at [375, 352] on button "videocam" at bounding box center [380, 351] width 19 height 19
click at [356, 360] on span "mic_off" at bounding box center [356, 351] width 11 height 19
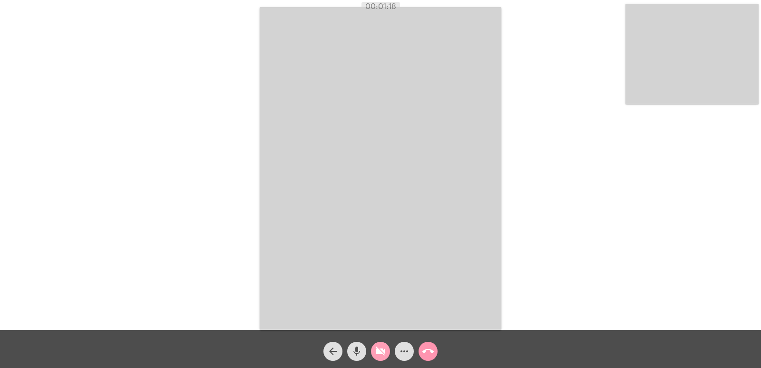
click at [384, 355] on mat-icon "videocam_off" at bounding box center [380, 351] width 11 height 11
click at [429, 354] on mat-icon "call_end" at bounding box center [428, 351] width 11 height 11
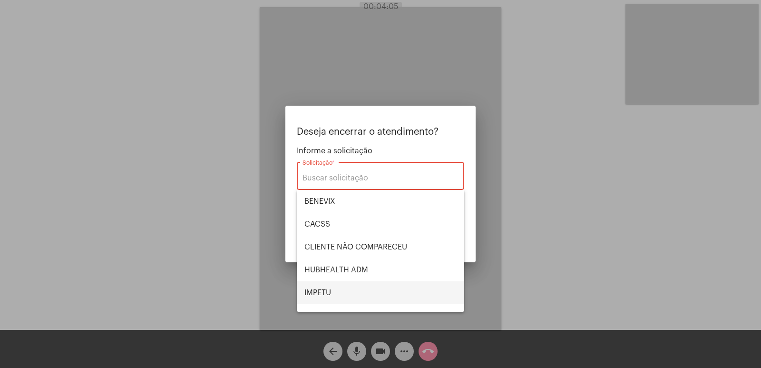
click at [318, 286] on span "IMPETU" at bounding box center [381, 292] width 152 height 23
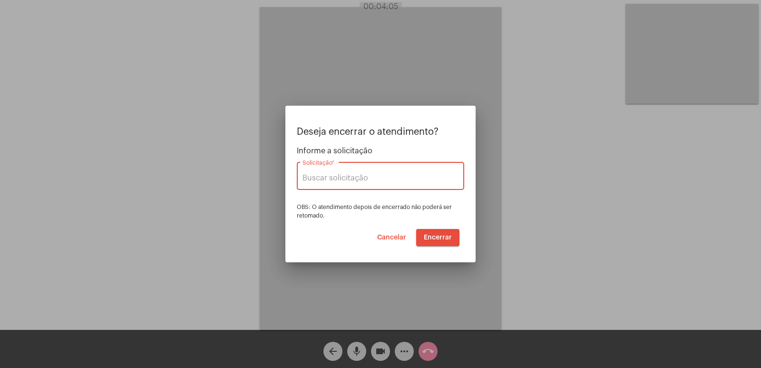
type input "IMPETU"
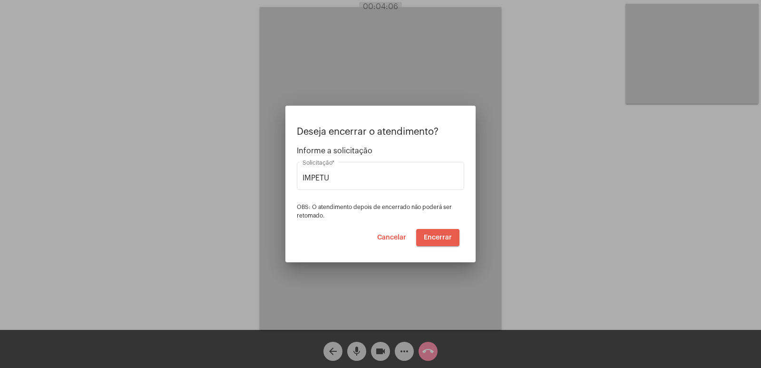
click at [445, 238] on span "Encerrar" at bounding box center [438, 237] width 28 height 7
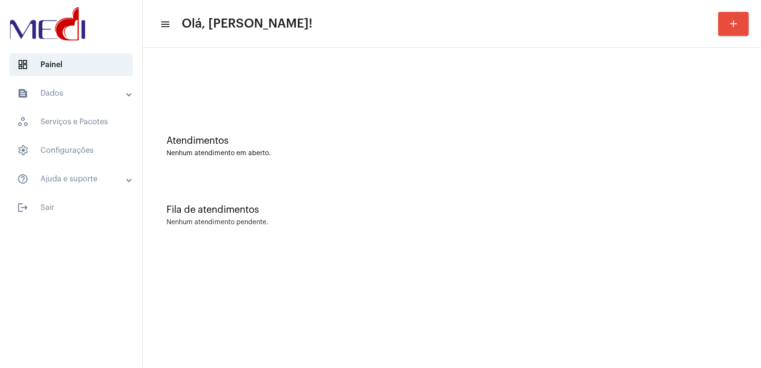
drag, startPoint x: 553, startPoint y: 171, endPoint x: 501, endPoint y: 162, distance: 53.1
click at [549, 171] on div "Atendimentos Nenhum atendimento em aberto." at bounding box center [452, 141] width 609 height 69
click at [277, 79] on div at bounding box center [452, 79] width 609 height 55
click at [565, 257] on mat-sidenav-content "menu Olá, [PERSON_NAME]! add Atendimentos Nenhum atendimento em aberto. Fila de…" at bounding box center [452, 184] width 619 height 368
click at [649, 266] on mat-sidenav-content "menu Olá, [PERSON_NAME]! add Atendimentos Nenhum atendimento em aberto. Fila de…" at bounding box center [452, 184] width 619 height 368
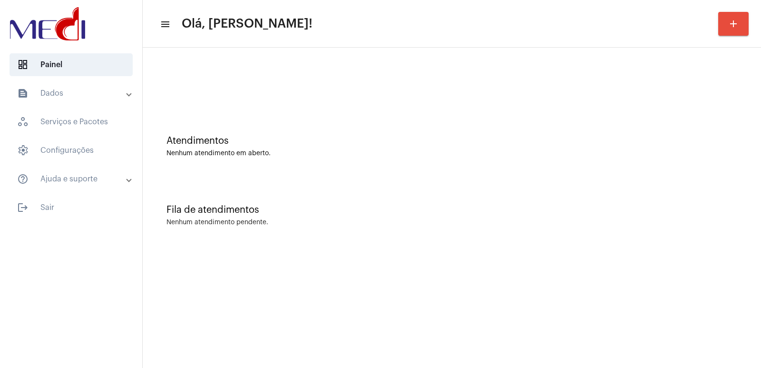
click at [563, 194] on div "Fila de atendimentos Nenhum atendimento pendente." at bounding box center [452, 210] width 609 height 69
drag, startPoint x: 594, startPoint y: 191, endPoint x: 122, endPoint y: 48, distance: 493.0
click at [536, 170] on div "Atendimentos Nenhum atendimento em aberto. Fila de atendimentos Nenhum atendime…" at bounding box center [452, 148] width 609 height 193
drag, startPoint x: 505, startPoint y: 251, endPoint x: 455, endPoint y: 244, distance: 50.5
click at [502, 251] on mat-sidenav-content "menu Olá, [PERSON_NAME]! add Atendimentos Nenhum atendimento em aberto. Fila de…" at bounding box center [452, 184] width 619 height 368
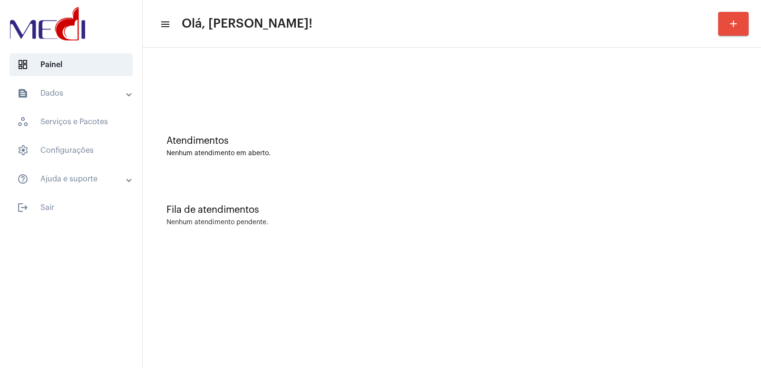
drag, startPoint x: 558, startPoint y: 128, endPoint x: 441, endPoint y: 126, distance: 117.1
click at [510, 130] on div "Atendimentos Nenhum atendimento em aberto." at bounding box center [452, 141] width 609 height 69
drag, startPoint x: 680, startPoint y: 245, endPoint x: 615, endPoint y: 224, distance: 68.0
click at [667, 239] on div "Atendimentos Nenhum atendimento em aberto. Fila de atendimentos Nenhum atendime…" at bounding box center [452, 149] width 619 height 202
drag, startPoint x: 592, startPoint y: 147, endPoint x: 503, endPoint y: 127, distance: 91.7
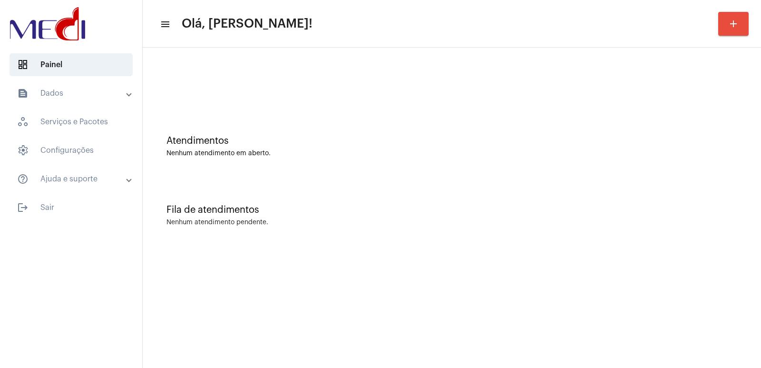
click at [543, 138] on div "Atendimentos Nenhum atendimento em aberto." at bounding box center [452, 146] width 571 height 21
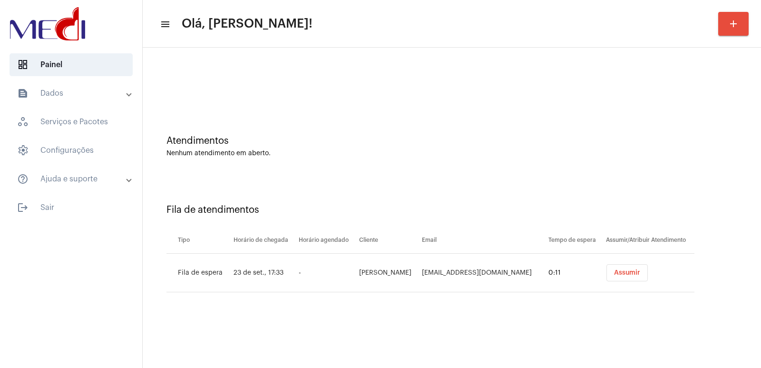
click at [637, 280] on button "Assumir" at bounding box center [627, 272] width 41 height 17
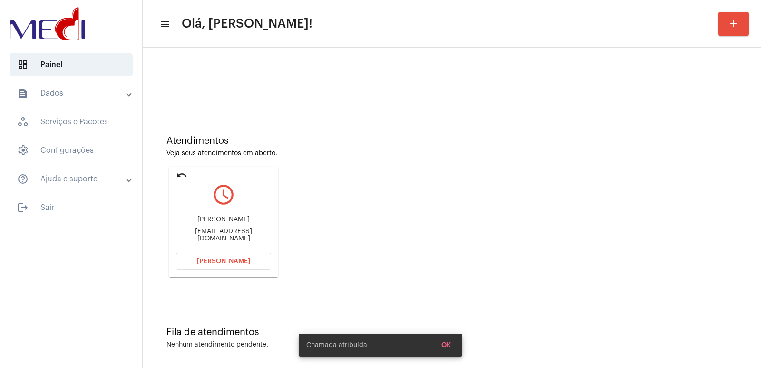
click at [636, 168] on div "Atendimentos Veja seus atendimentos em aberto. undo query_builder Daniela da Si…" at bounding box center [452, 202] width 609 height 191
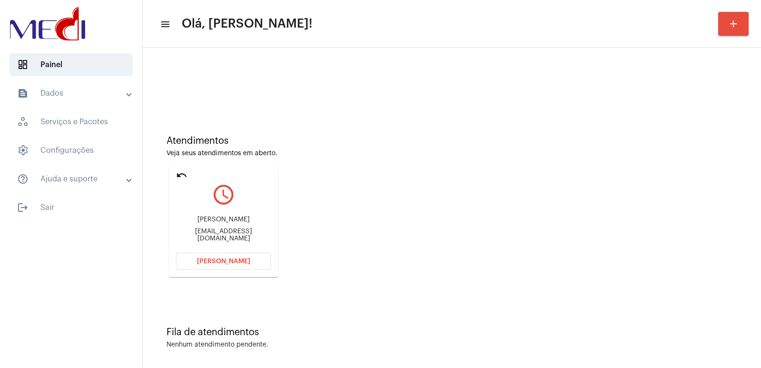
click at [256, 223] on div "[PERSON_NAME] [PERSON_NAME]" at bounding box center [223, 219] width 95 height 7
copy div "[PERSON_NAME] [PERSON_NAME]"
click at [217, 262] on span "Abrir Chamada" at bounding box center [223, 261] width 53 height 7
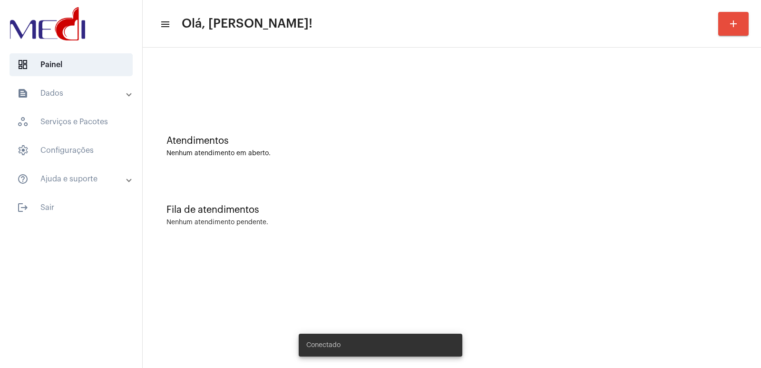
click at [84, 93] on mat-panel-title "text_snippet_outlined Dados" at bounding box center [72, 93] width 110 height 11
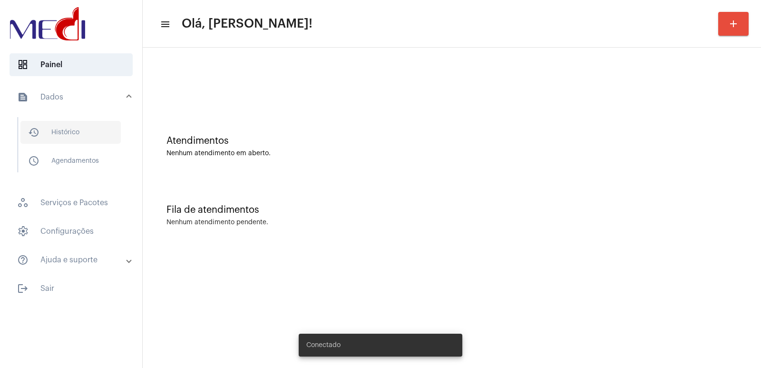
click at [66, 133] on span "history_outlined Histórico" at bounding box center [70, 132] width 100 height 23
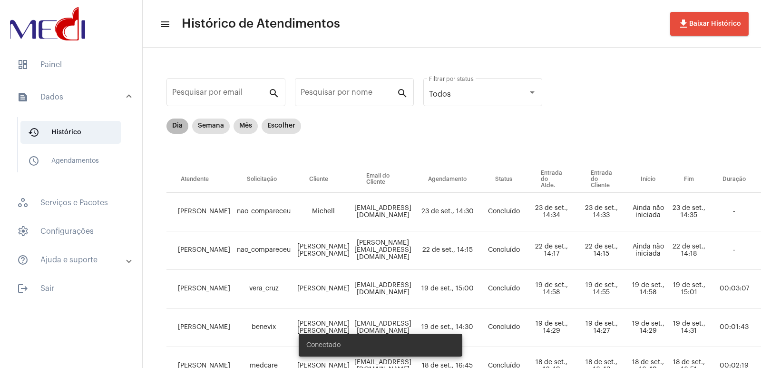
click at [179, 121] on mat-chip "Dia" at bounding box center [178, 126] width 22 height 15
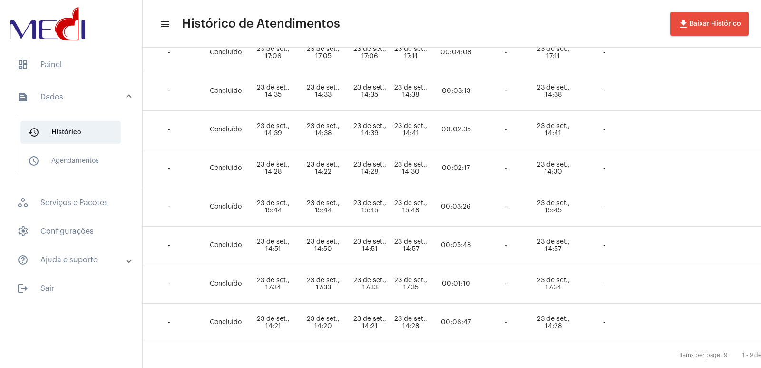
scroll to position [229, 278]
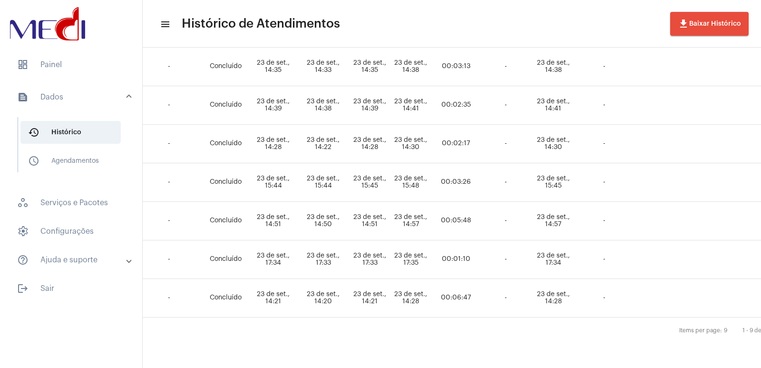
drag, startPoint x: 445, startPoint y: 336, endPoint x: 435, endPoint y: 354, distance: 20.2
click at [435, 353] on div "Pesquisar por email search Pesquisar por nome search Todos Filtrar por status D…" at bounding box center [173, 96] width 619 height 543
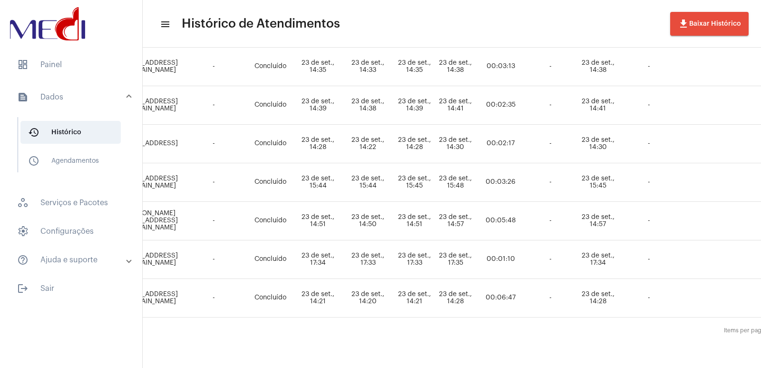
scroll to position [229, 276]
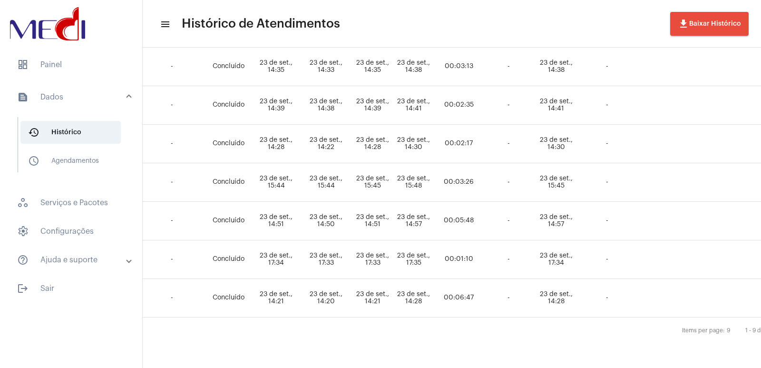
click at [454, 324] on div "Items per page: 9 1 - 9 de 9" at bounding box center [359, 330] width 936 height 27
drag, startPoint x: 467, startPoint y: 250, endPoint x: 504, endPoint y: 251, distance: 36.7
click at [485, 251] on td "00:01:10" at bounding box center [459, 259] width 52 height 39
click at [68, 65] on span "dashboard Painel" at bounding box center [71, 64] width 123 height 23
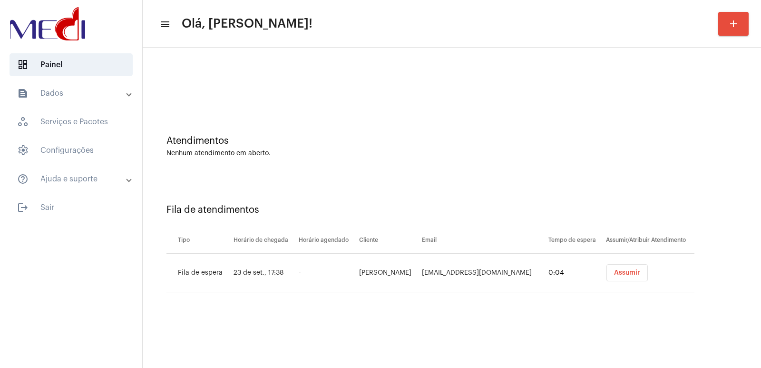
click at [621, 272] on span "Assumir" at bounding box center [627, 272] width 26 height 7
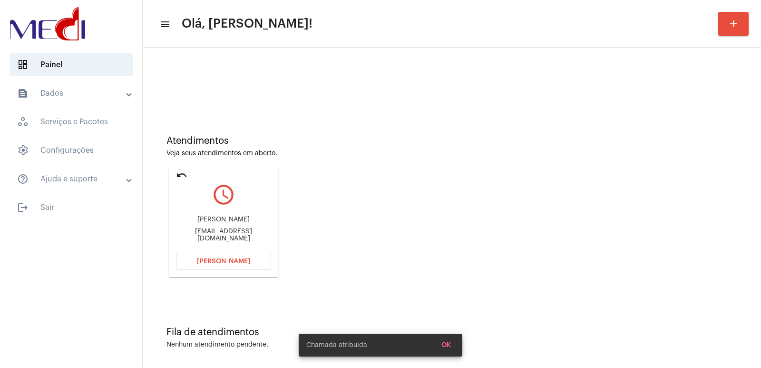
drag, startPoint x: 546, startPoint y: 278, endPoint x: 510, endPoint y: 272, distance: 36.7
click at [530, 276] on div "Atendimentos Veja seus atendimentos em aberto. undo query_builder Abdias Dias d…" at bounding box center [452, 202] width 609 height 191
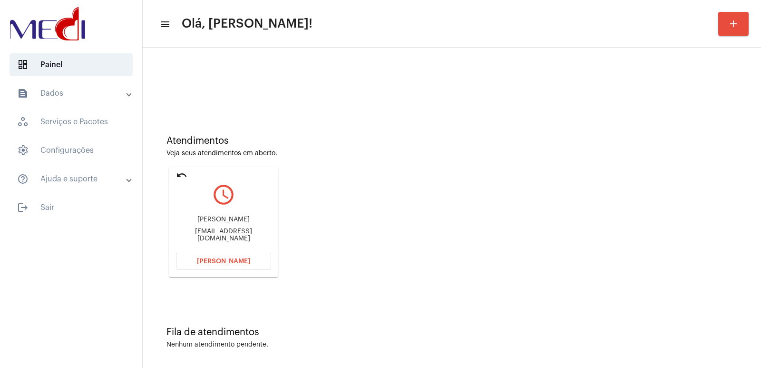
click at [214, 219] on div "Abdias Dias dos Santos santosabedis@gmail.com" at bounding box center [223, 228] width 95 height 43
copy div "Abdias Dias dos Santos"
click at [208, 267] on button "Abrir Chamada" at bounding box center [223, 261] width 95 height 17
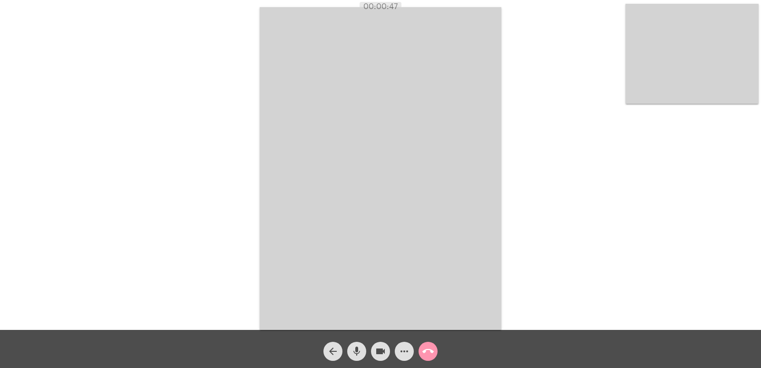
click at [688, 45] on video at bounding box center [692, 54] width 133 height 100
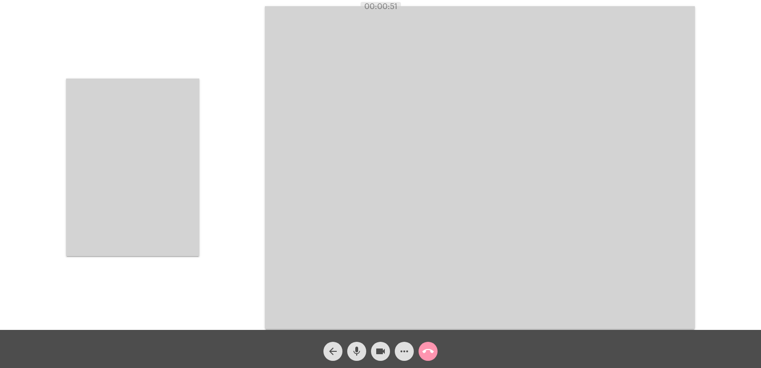
click at [175, 151] on video at bounding box center [132, 168] width 133 height 178
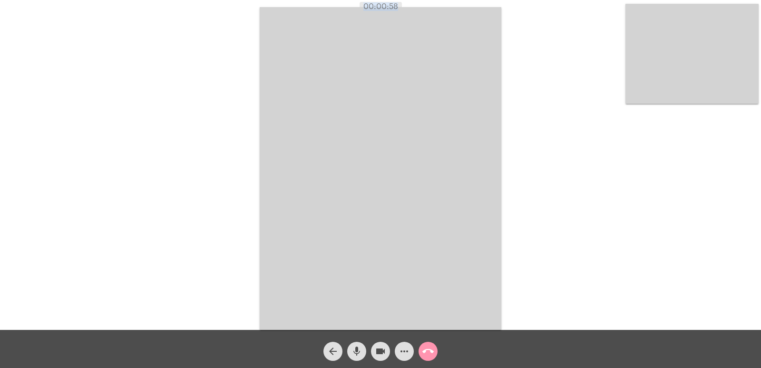
drag, startPoint x: 364, startPoint y: 4, endPoint x: 557, endPoint y: 185, distance: 264.0
click at [429, 15] on app-call "00:00:58 Acessando Câmera e Microfone... arrow_back mic videocam more_horiz cal…" at bounding box center [380, 184] width 761 height 368
click at [572, 214] on div "Acessando Câmera e Microfone..." at bounding box center [381, 167] width 760 height 330
drag, startPoint x: 272, startPoint y: 6, endPoint x: 545, endPoint y: 179, distance: 323.6
click at [520, 167] on app-call "00:04:56 Acessando Câmera e Microfone... arrow_back mic videocam more_horiz cal…" at bounding box center [380, 184] width 761 height 368
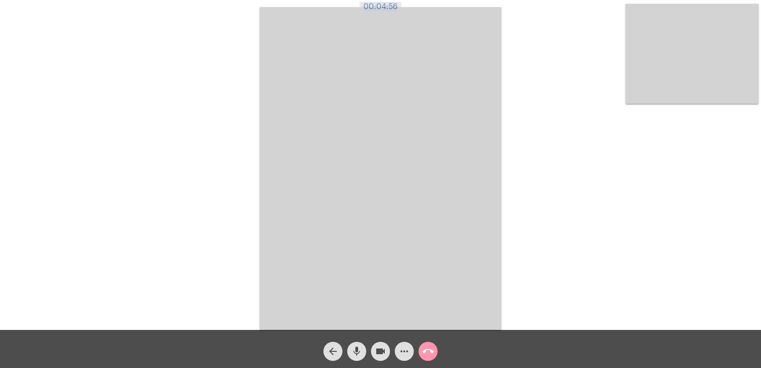
click at [545, 179] on div "Acessando Câmera e Microfone..." at bounding box center [381, 167] width 760 height 330
click at [430, 354] on mat-icon "call_end" at bounding box center [428, 351] width 11 height 11
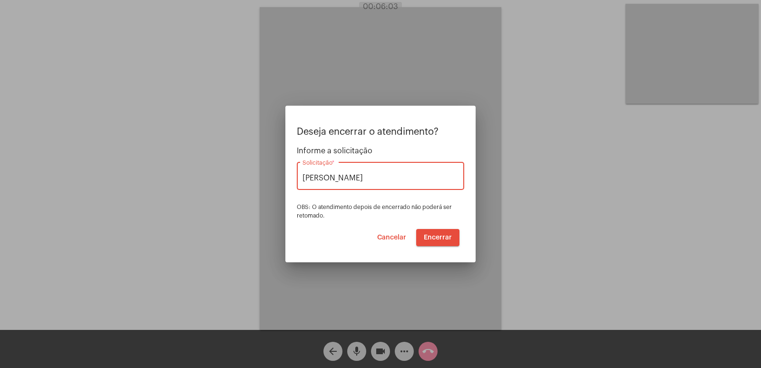
type input "[PERSON_NAME] [PERSON_NAME]"
click at [543, 266] on div at bounding box center [380, 184] width 761 height 368
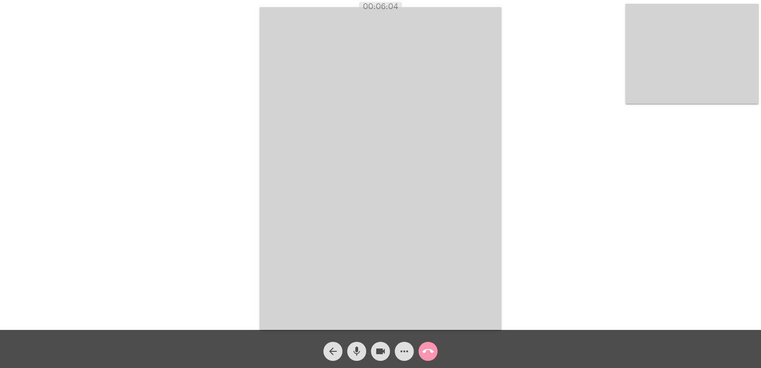
click at [429, 347] on mat-icon "call_end" at bounding box center [428, 351] width 11 height 11
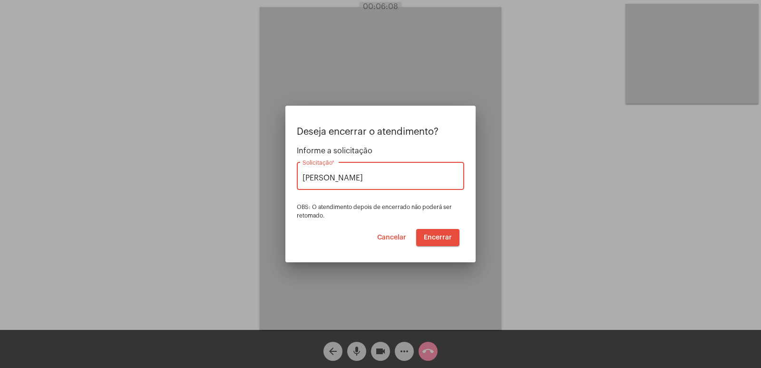
type input "[PERSON_NAME] [PERSON_NAME]"
click at [438, 237] on span "Encerrar" at bounding box center [438, 237] width 28 height 7
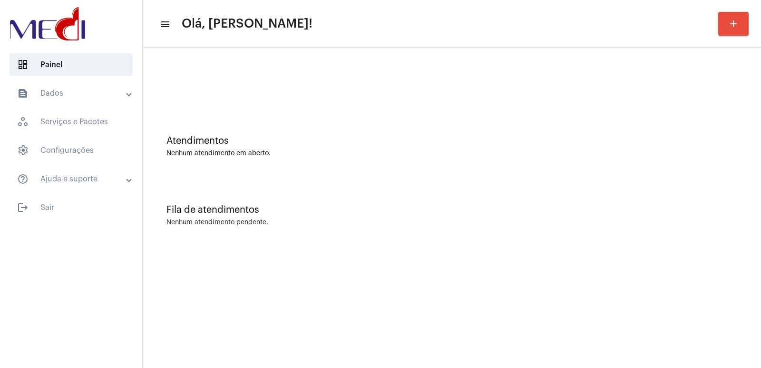
click at [237, 300] on mat-sidenav-content "menu Olá, [PERSON_NAME]! add Atendimentos Nenhum atendimento em aberto. Fila de…" at bounding box center [452, 184] width 619 height 368
click at [553, 244] on div "Fila de atendimentos Nenhum atendimento pendente." at bounding box center [452, 210] width 609 height 69
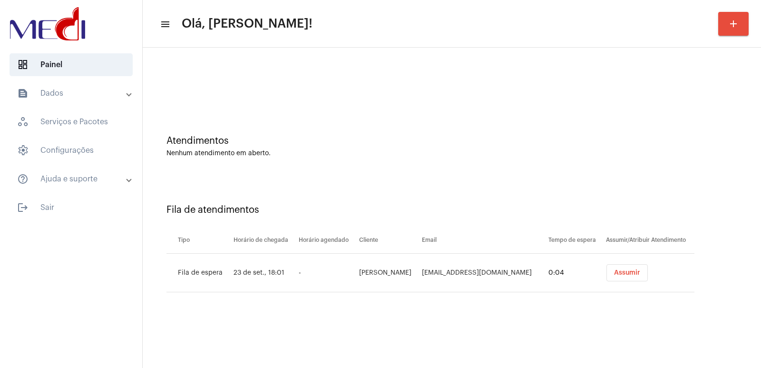
click at [621, 270] on span "Assumir" at bounding box center [627, 272] width 26 height 7
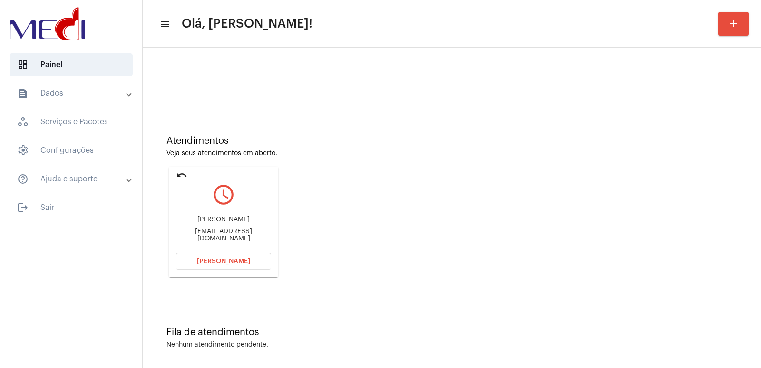
drag, startPoint x: 595, startPoint y: 134, endPoint x: 594, endPoint y: 127, distance: 7.3
click at [594, 127] on div "Atendimentos Veja seus atendimentos em aberto. undo query_builder Rafaela Barbo…" at bounding box center [452, 202] width 609 height 191
click at [192, 222] on div "Rafaela Barbosa Felis" at bounding box center [223, 219] width 95 height 7
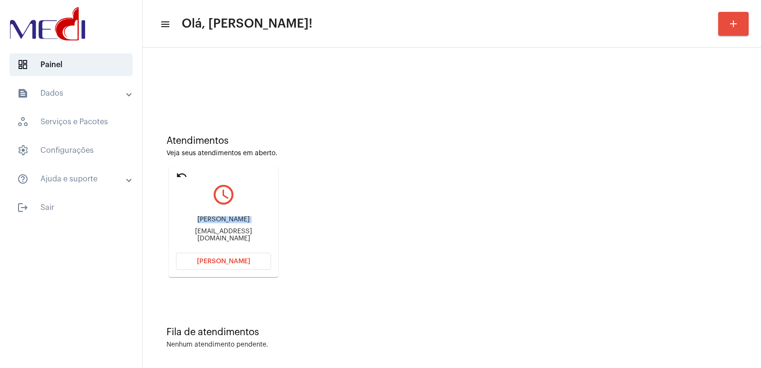
copy div "Rafaela Barbosa Felis"
click at [237, 257] on button "Abrir Chamada" at bounding box center [223, 261] width 95 height 17
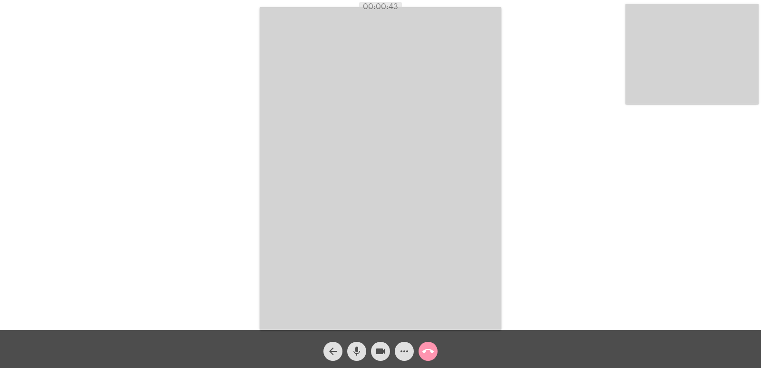
click at [679, 93] on video at bounding box center [692, 54] width 133 height 100
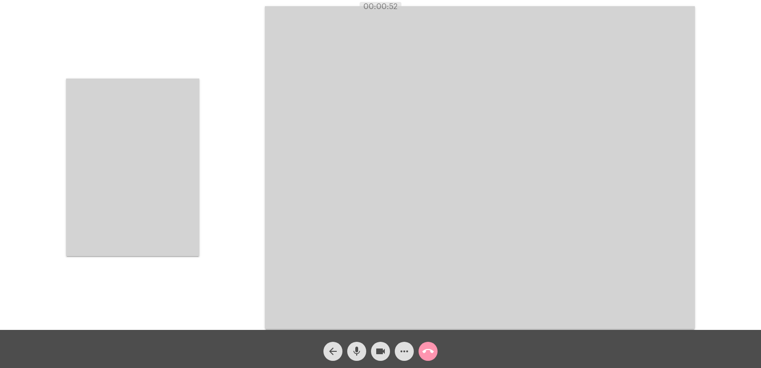
click at [151, 192] on video at bounding box center [132, 168] width 133 height 178
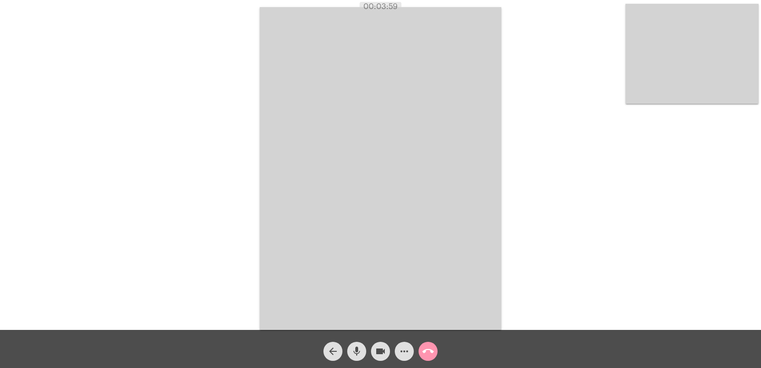
click at [324, 187] on video at bounding box center [381, 168] width 242 height 323
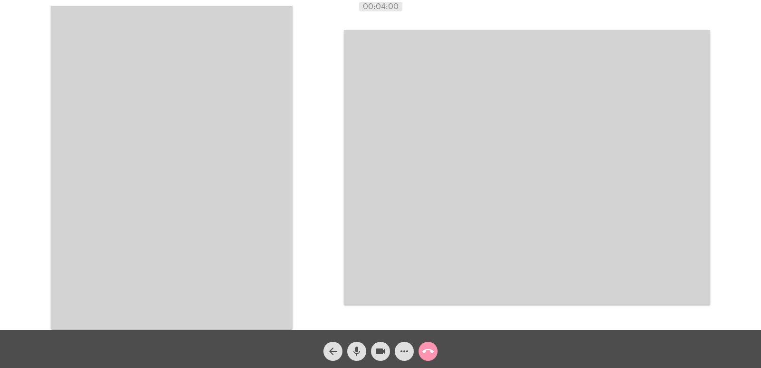
click at [176, 181] on video at bounding box center [172, 167] width 242 height 323
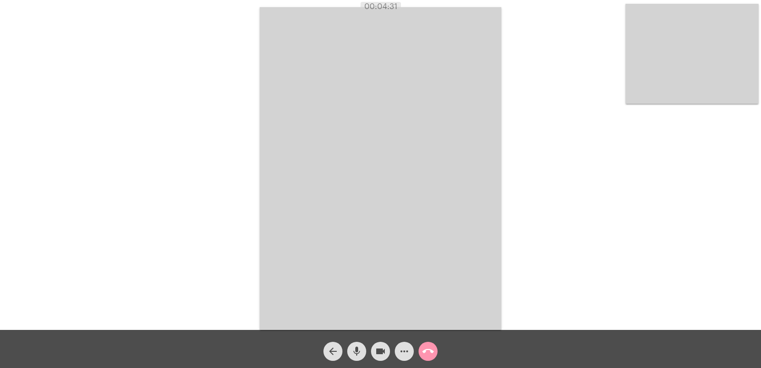
click at [425, 346] on mat-icon "call_end" at bounding box center [428, 351] width 11 height 11
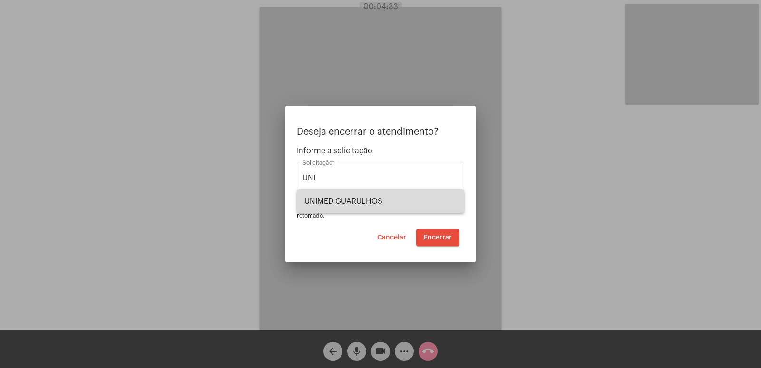
click at [359, 207] on span "UNIMED GUARULHOS" at bounding box center [381, 201] width 152 height 23
type input "UNIMED GUARULHOS"
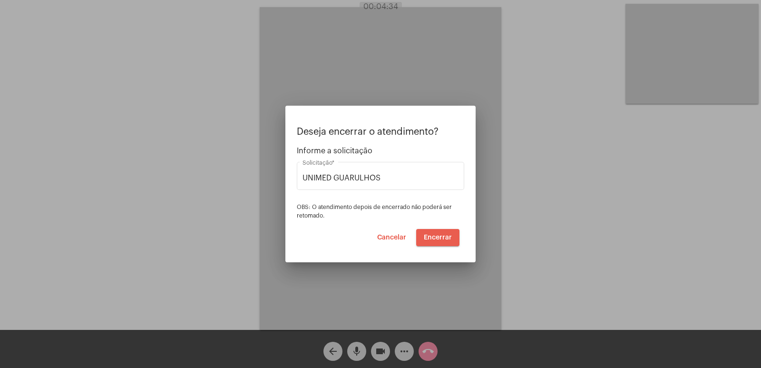
click at [450, 236] on span "Encerrar" at bounding box center [438, 237] width 28 height 7
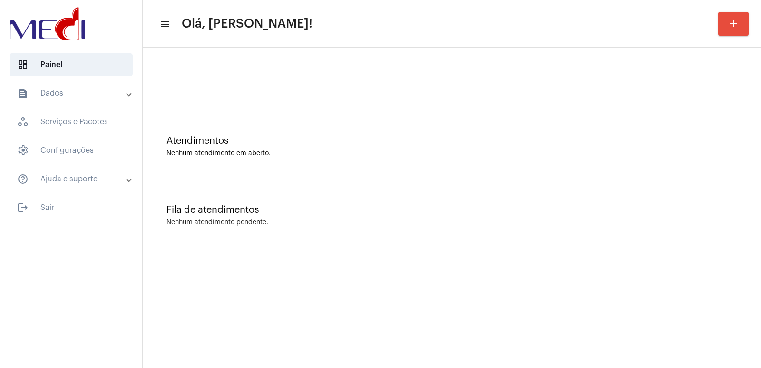
drag, startPoint x: 513, startPoint y: 152, endPoint x: 223, endPoint y: 66, distance: 302.5
click at [512, 150] on div "Nenhum atendimento em aberto." at bounding box center [452, 153] width 571 height 7
drag, startPoint x: 544, startPoint y: 258, endPoint x: 479, endPoint y: 263, distance: 64.9
click at [515, 270] on mat-sidenav-content "menu Olá, [PERSON_NAME]! add Atendimentos Nenhum atendimento em aberto. Fila de…" at bounding box center [452, 184] width 619 height 368
click at [745, 109] on div "Atendimentos Nenhum atendimento em aberto." at bounding box center [452, 141] width 609 height 69
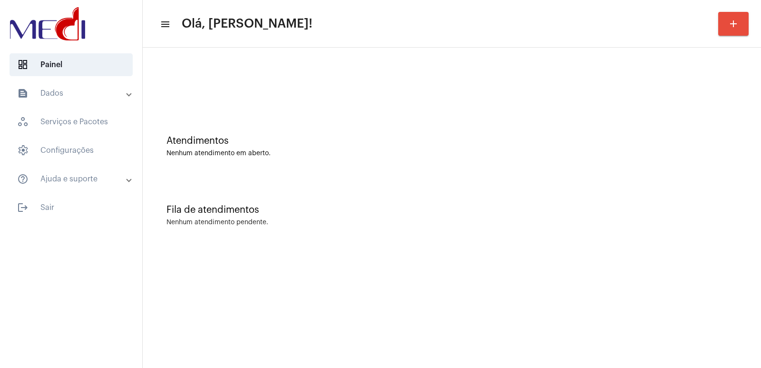
click at [353, 335] on mat-sidenav-content "menu Olá, [PERSON_NAME]! add Atendimentos Nenhum atendimento em aberto. Fila de…" at bounding box center [452, 184] width 619 height 368
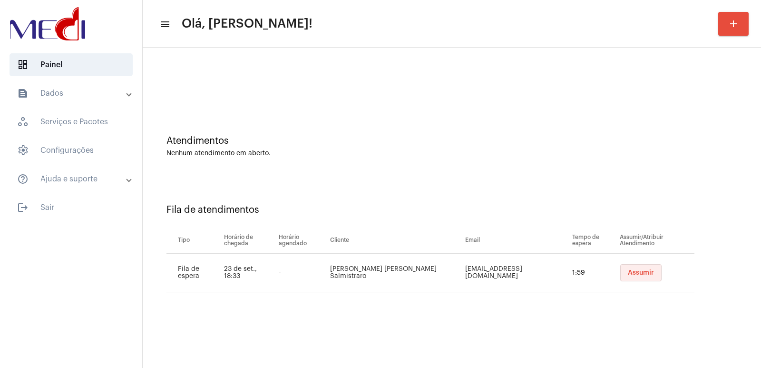
click at [636, 272] on span "Assumir" at bounding box center [641, 272] width 26 height 7
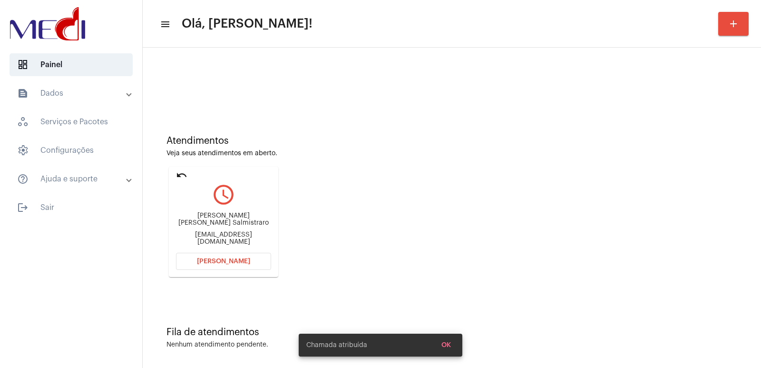
click at [220, 222] on div "[PERSON_NAME] [PERSON_NAME] Salmistraro" at bounding box center [223, 219] width 95 height 14
click at [220, 221] on div "[PERSON_NAME] [PERSON_NAME] Salmistraro" at bounding box center [223, 219] width 95 height 14
copy div "[PERSON_NAME] [PERSON_NAME] Salmistraro"
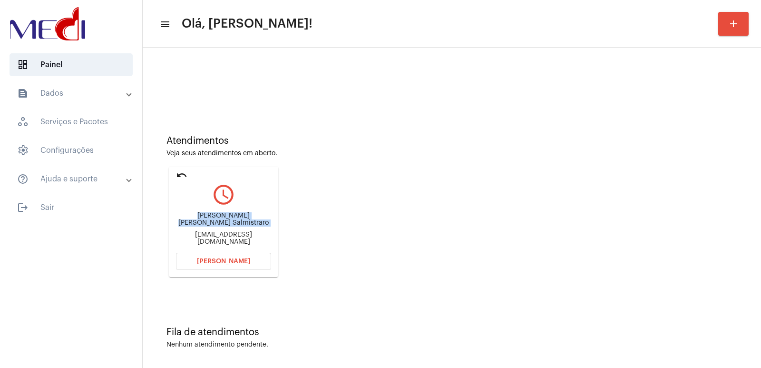
click at [220, 255] on button "[PERSON_NAME]" at bounding box center [223, 261] width 95 height 17
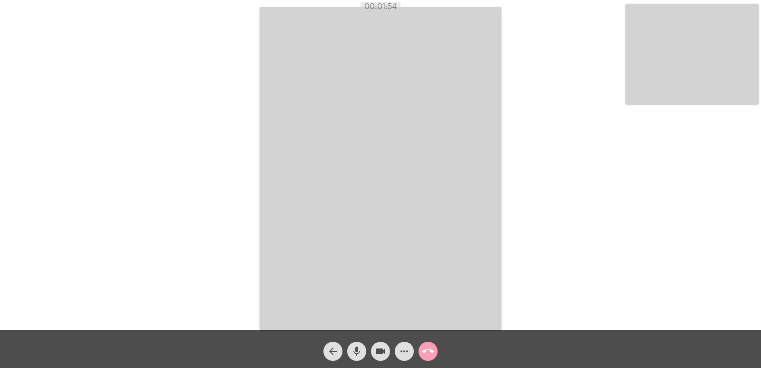
click at [425, 351] on mat-icon "call_end" at bounding box center [428, 351] width 11 height 11
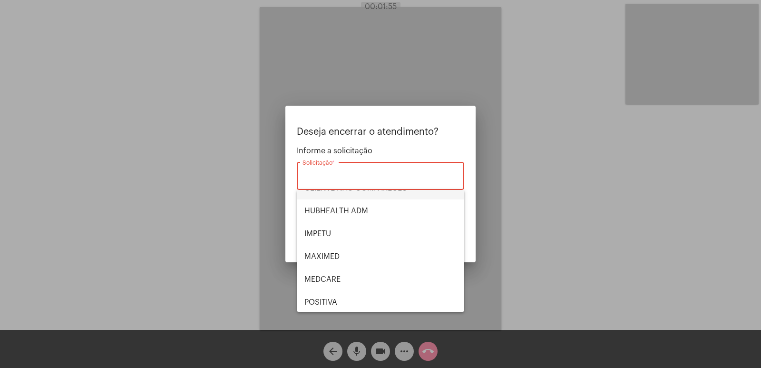
scroll to position [95, 0]
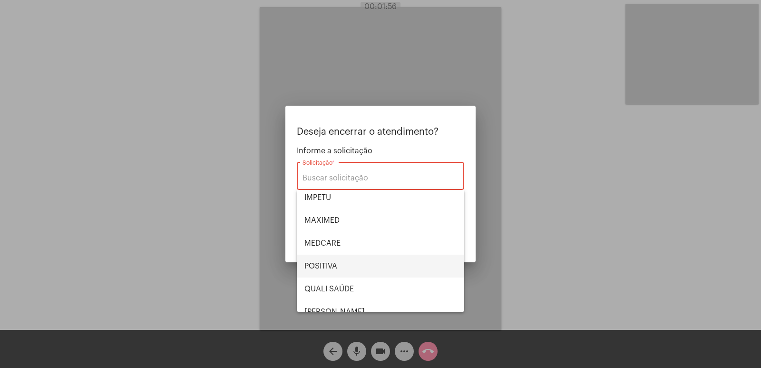
click at [346, 255] on span "POSITIVA" at bounding box center [381, 266] width 152 height 23
type input "POSITIVA"
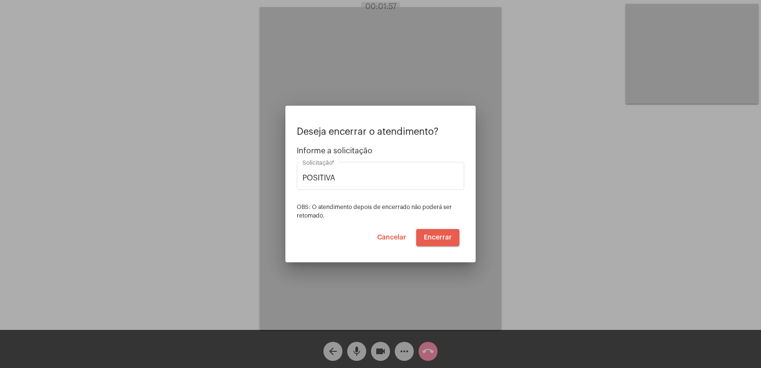
click at [451, 242] on button "Encerrar" at bounding box center [437, 237] width 43 height 17
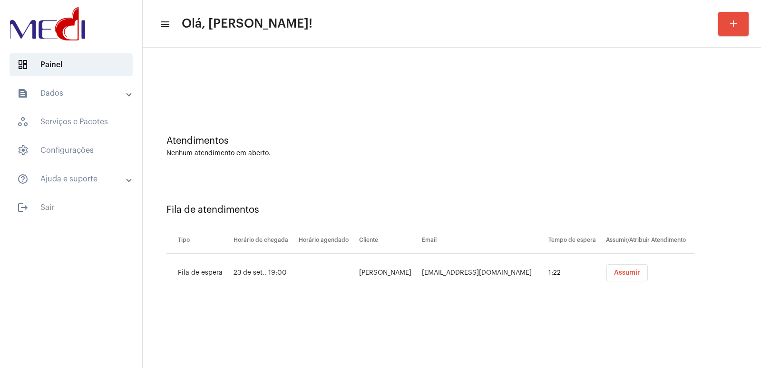
click at [633, 273] on span "Assumir" at bounding box center [627, 272] width 26 height 7
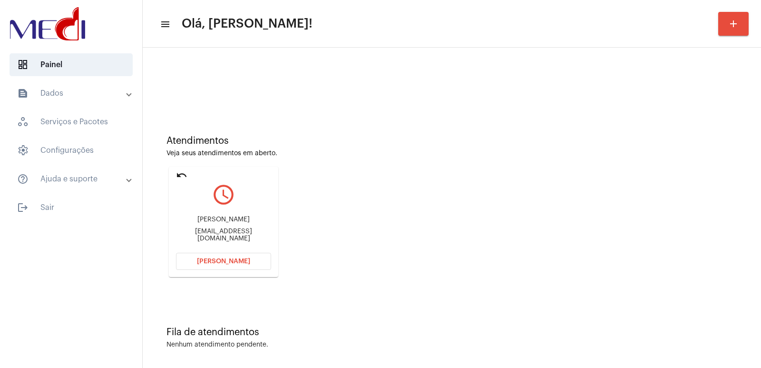
click at [225, 215] on div "Rafaela Prazeres da Cunha Cavalcanti rafa.cavalcant17@hotmail.com" at bounding box center [223, 228] width 95 height 43
copy div "Rafaela Prazeres da Cunha Cavalcanti"
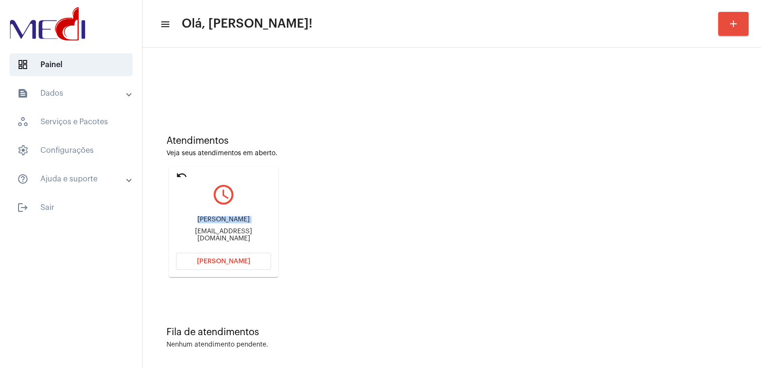
copy div "Rafaela Prazeres da Cunha Cavalcanti"
click at [210, 260] on span "Abrir Chamada" at bounding box center [223, 261] width 53 height 7
